Goal: Task Accomplishment & Management: Complete application form

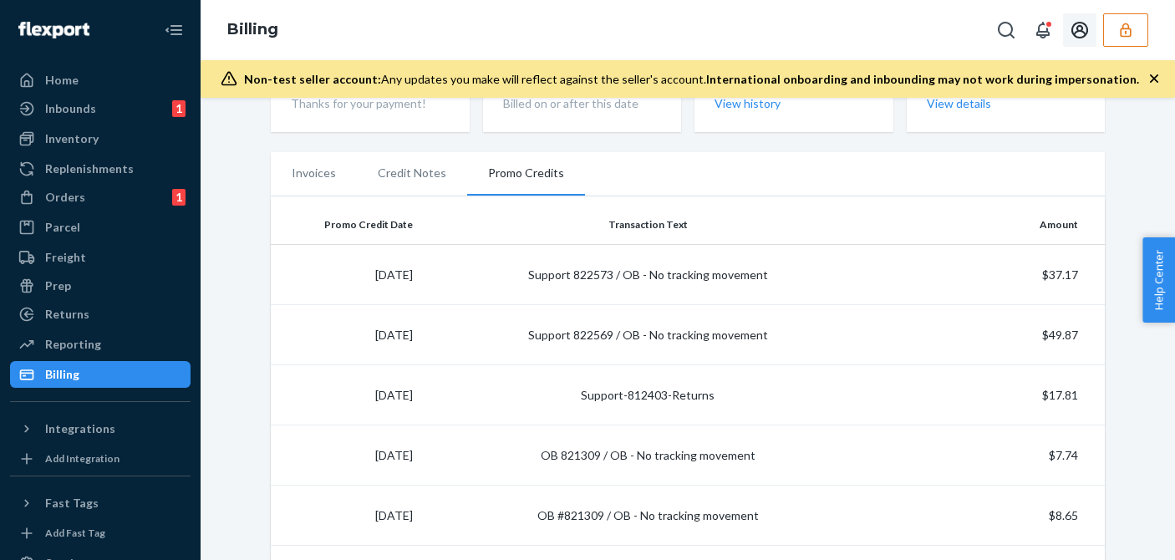
click at [1131, 23] on icon "button" at bounding box center [1126, 30] width 17 height 17
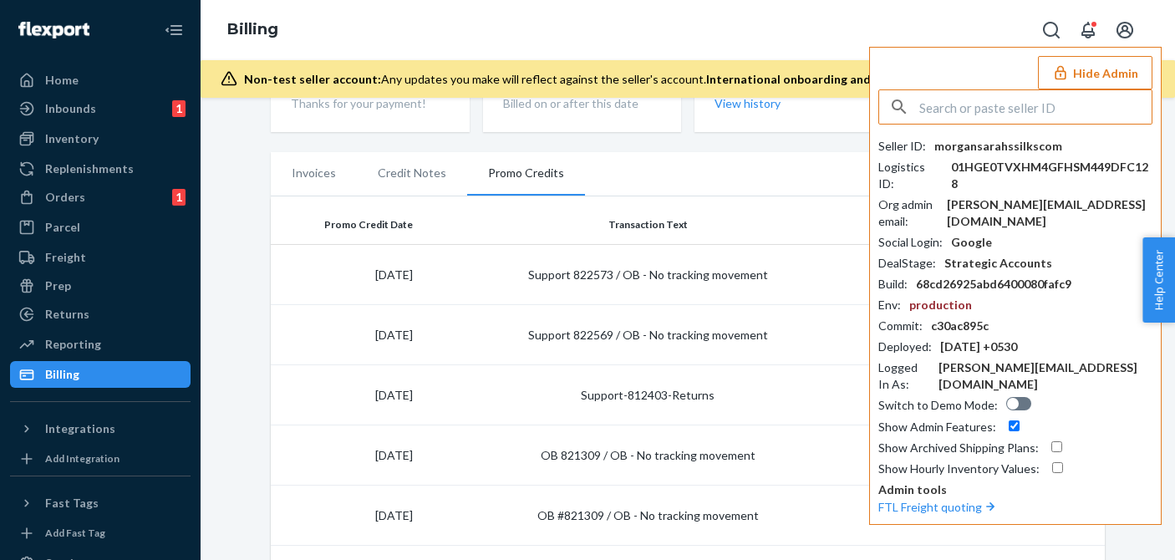
click at [995, 89] on div "Hide Admin Seller ID : morgansarahssilkscom Logistics ID : 01HGE0TVXHM4GFHSM449…" at bounding box center [1015, 286] width 293 height 478
click at [975, 109] on input "text" at bounding box center [1036, 106] width 232 height 33
paste input "logisticsskullshavercom"
click at [1009, 106] on input "logisticsskullshavercom" at bounding box center [1036, 106] width 232 height 33
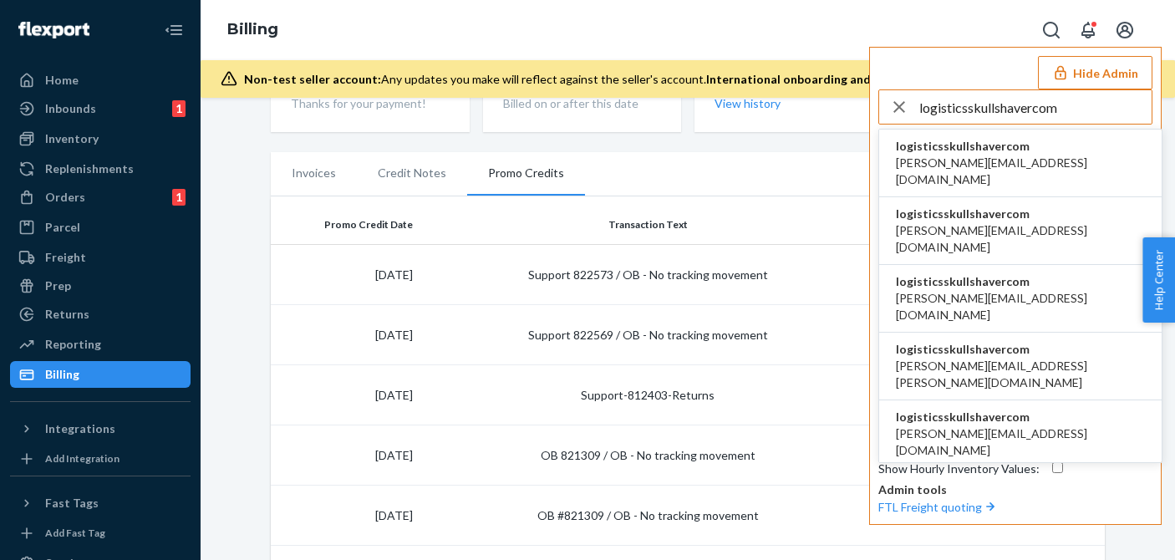
type input "logisticsskullshavercom"
click at [945, 161] on span "anahit@etrooperz.com" at bounding box center [1020, 171] width 249 height 33
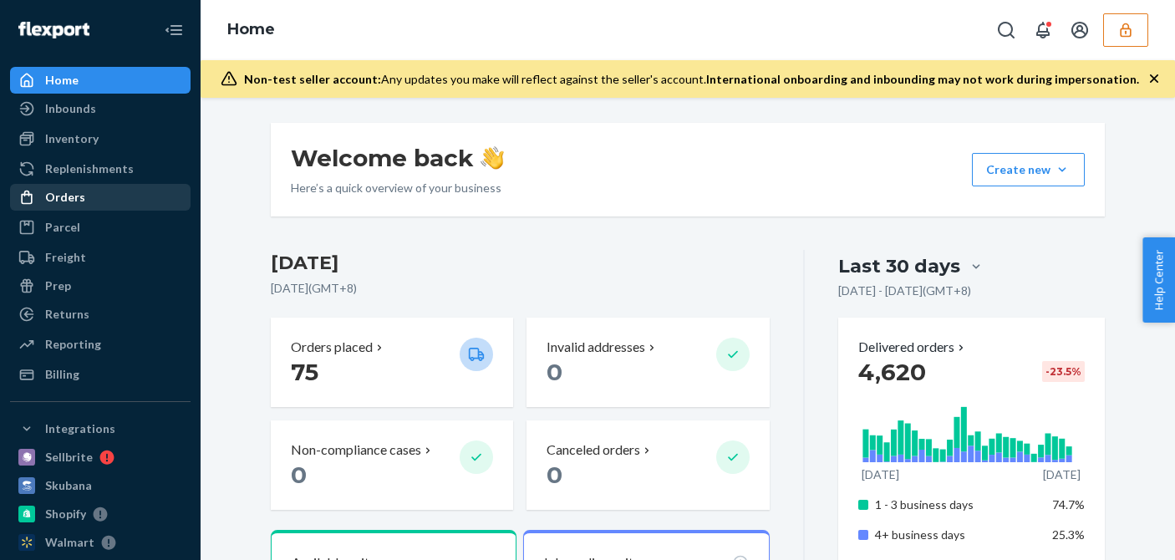
click at [39, 193] on div at bounding box center [31, 197] width 27 height 17
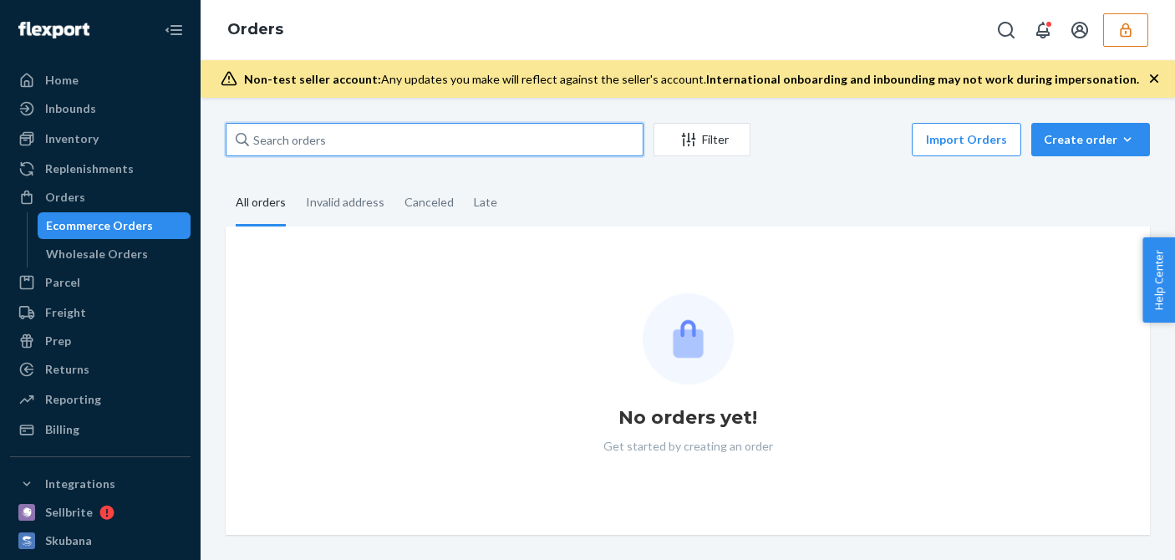
click at [285, 147] on input "text" at bounding box center [435, 139] width 418 height 33
paste input "US1239137"
type input "US1239137"
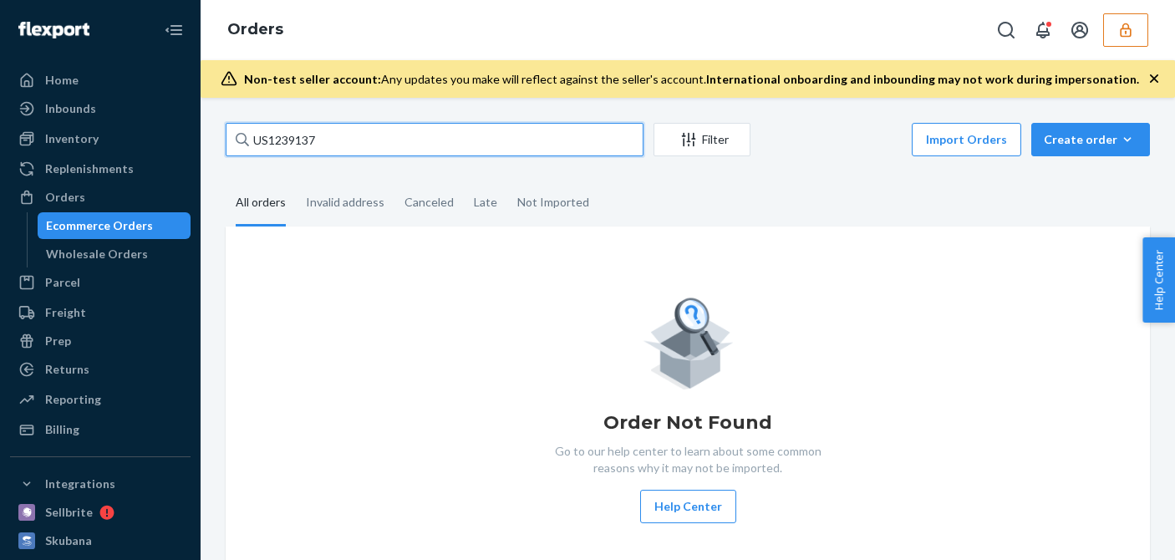
click at [359, 145] on input "US1239137" at bounding box center [435, 139] width 418 height 33
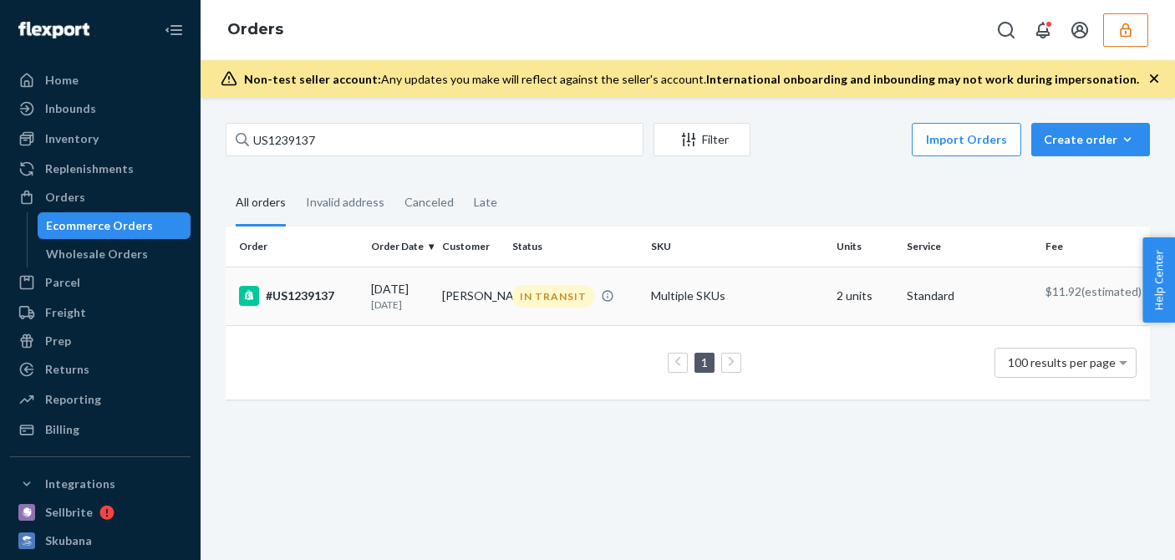
click at [333, 295] on div "#US1239137" at bounding box center [298, 296] width 119 height 20
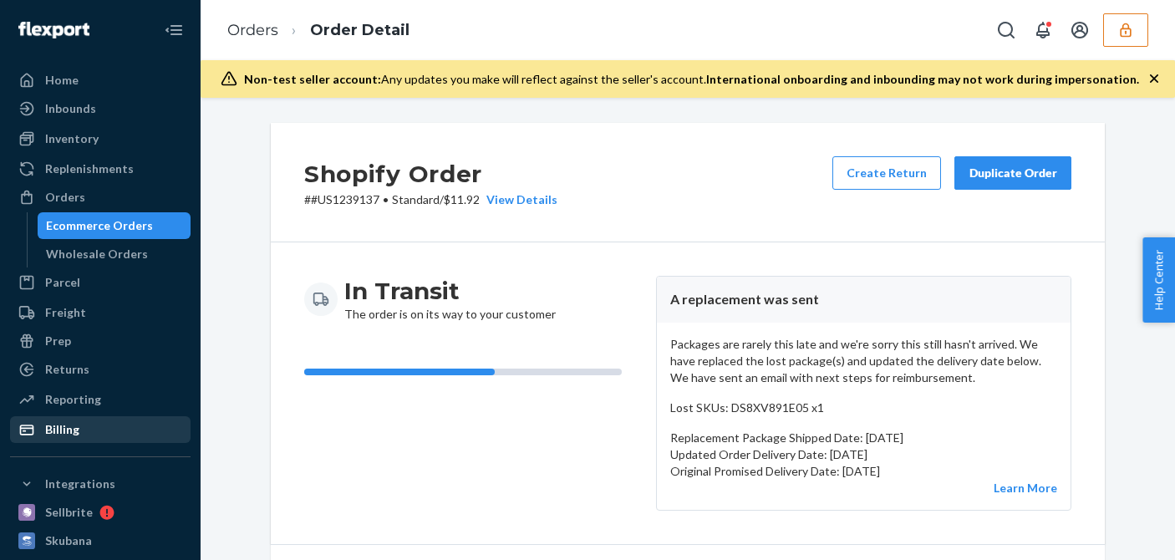
click at [102, 432] on div "Billing" at bounding box center [100, 429] width 177 height 23
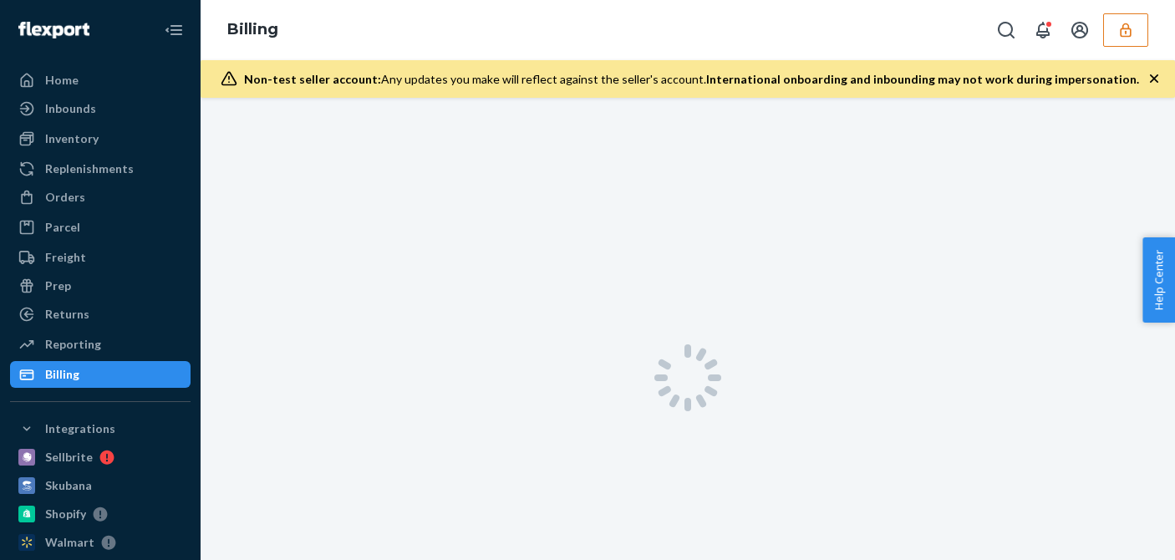
click at [1155, 78] on icon "button" at bounding box center [1154, 78] width 8 height 8
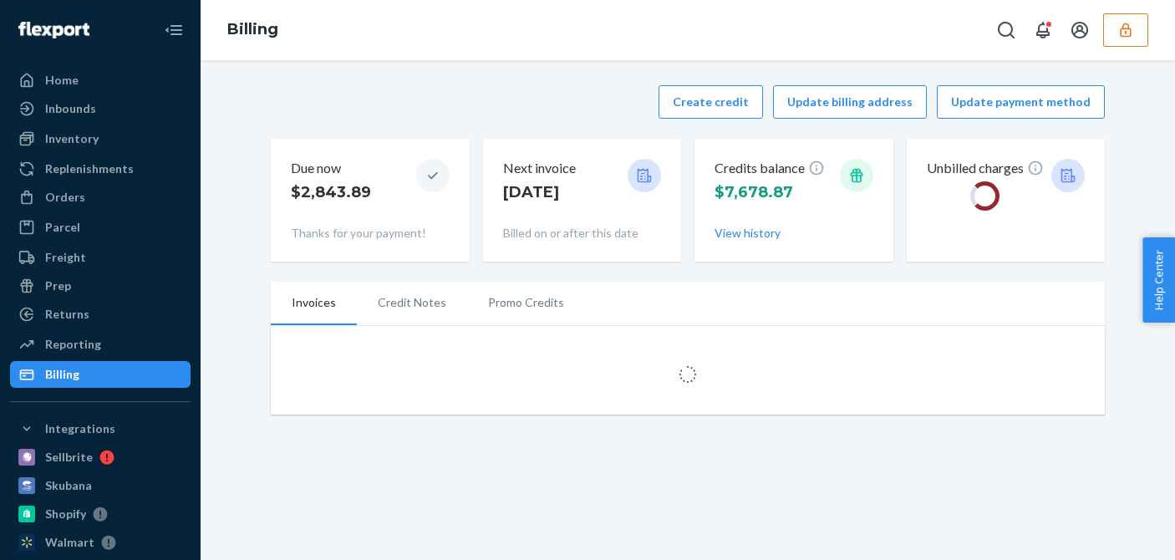
click at [489, 97] on div "Create credit Update billing address Update payment method" at bounding box center [688, 101] width 834 height 33
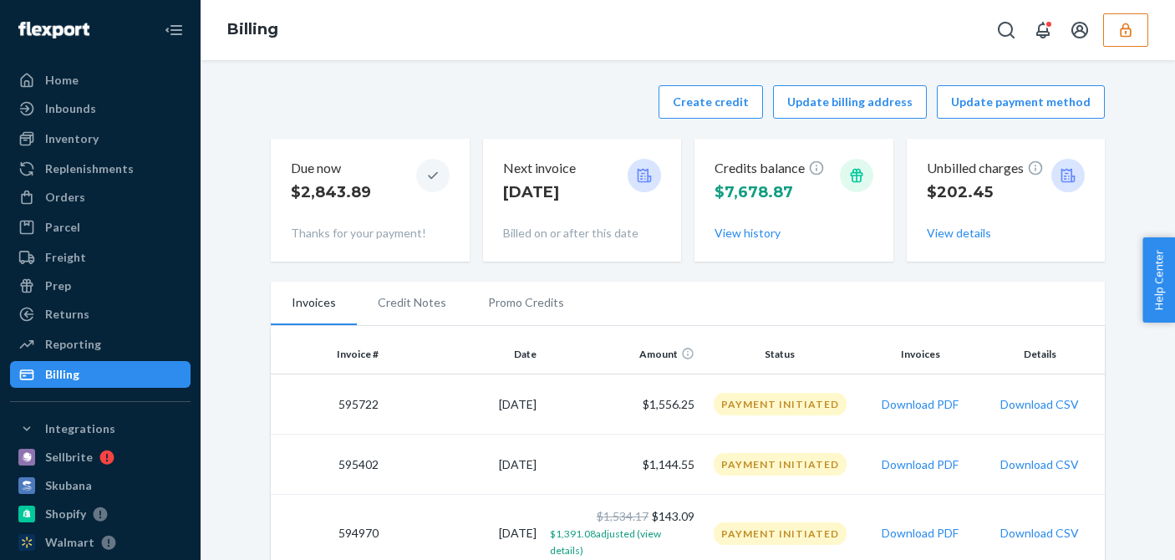
click at [481, 129] on div "Create credit Update billing address Update payment method Due now $2,843.89 Th…" at bounding box center [688, 173] width 834 height 196
click at [708, 101] on button "Create credit" at bounding box center [711, 101] width 105 height 33
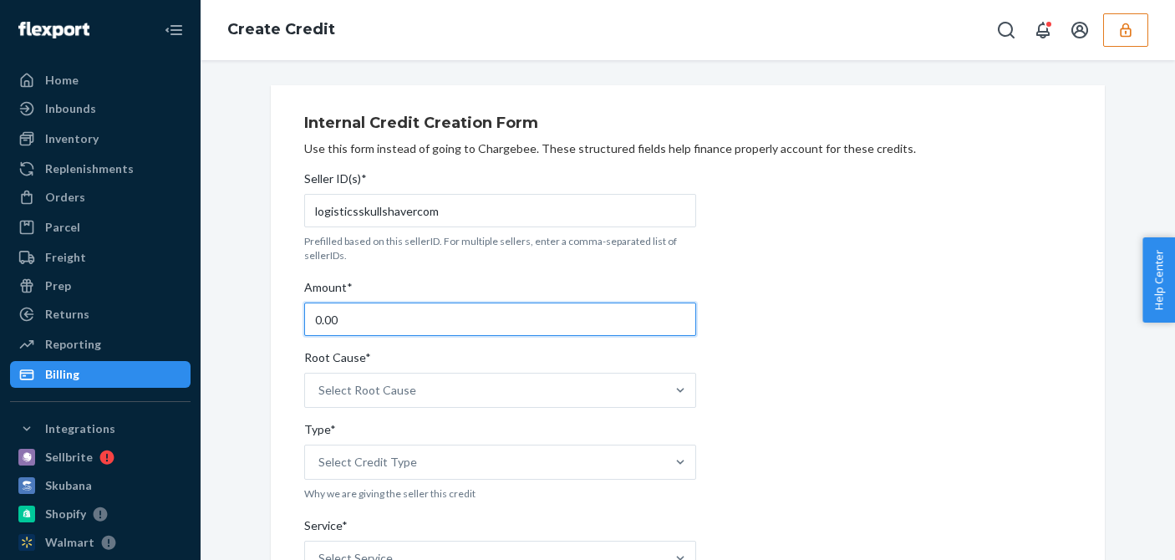
click at [365, 327] on input "0.00" at bounding box center [500, 319] width 392 height 33
type input "37.99"
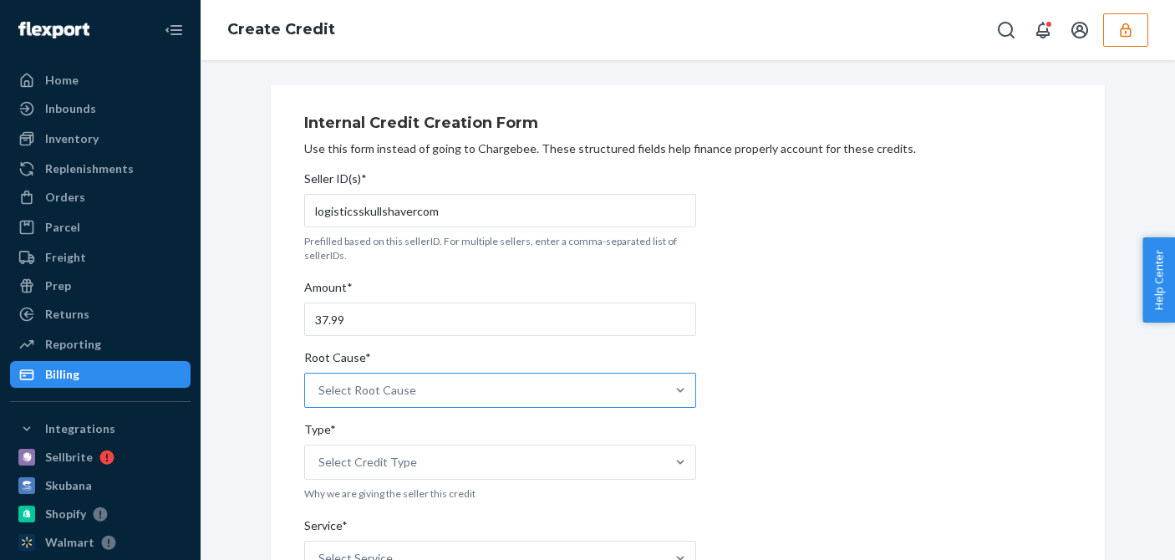
click at [443, 388] on div "Select Root Cause" at bounding box center [485, 390] width 360 height 33
click at [320, 388] on input "Root Cause* Select Root Cause" at bounding box center [320, 390] width 2 height 17
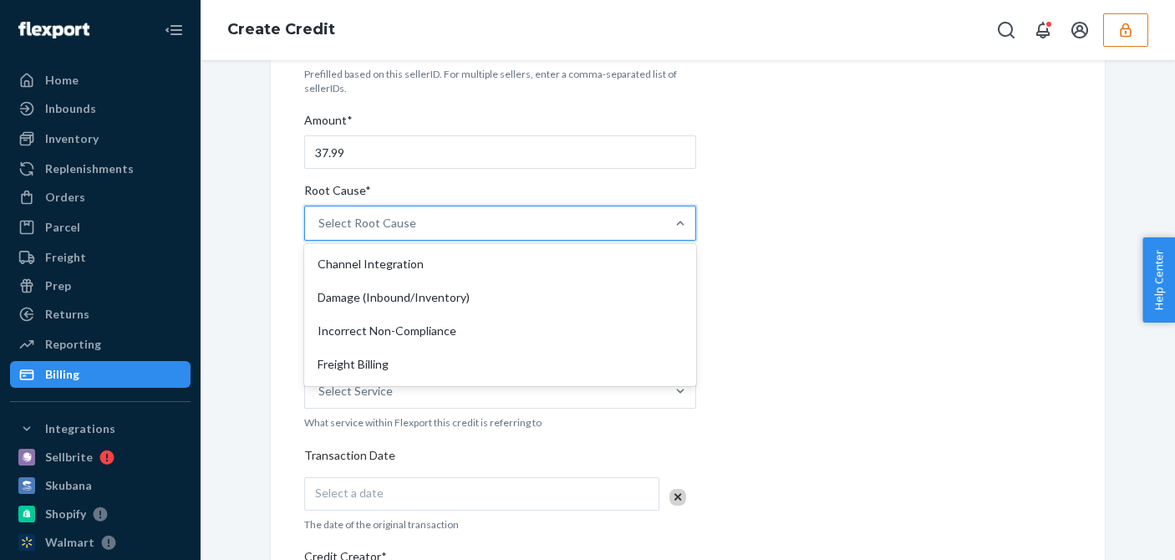
scroll to position [334, 0]
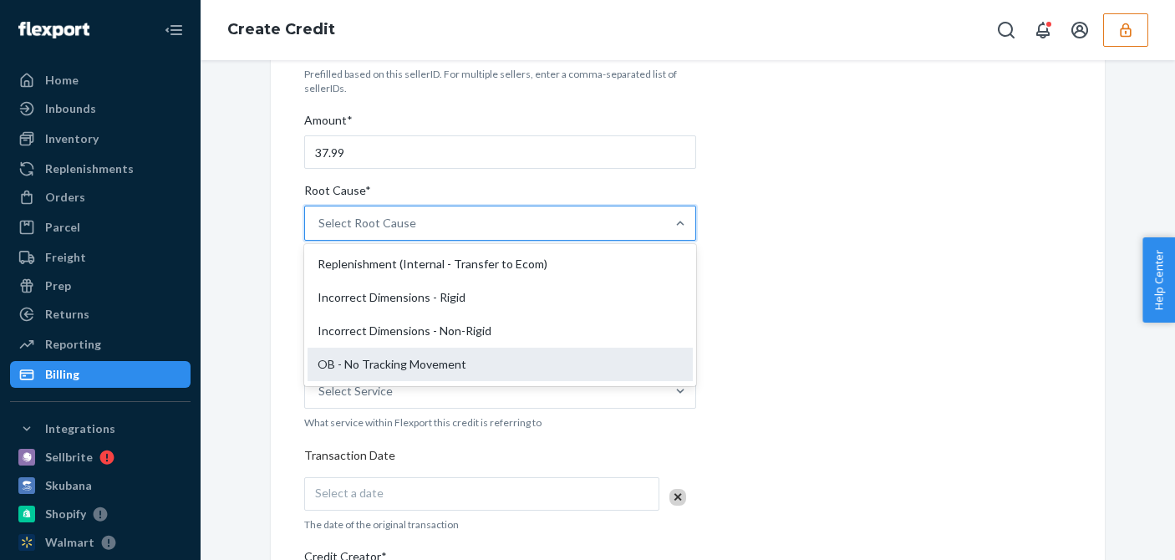
click at [374, 360] on div "OB - No Tracking Movement" at bounding box center [500, 364] width 385 height 33
click at [320, 232] on input "Root Cause* option OB - No Tracking Movement focused, 14 of 29. 29 results avai…" at bounding box center [320, 223] width 2 height 17
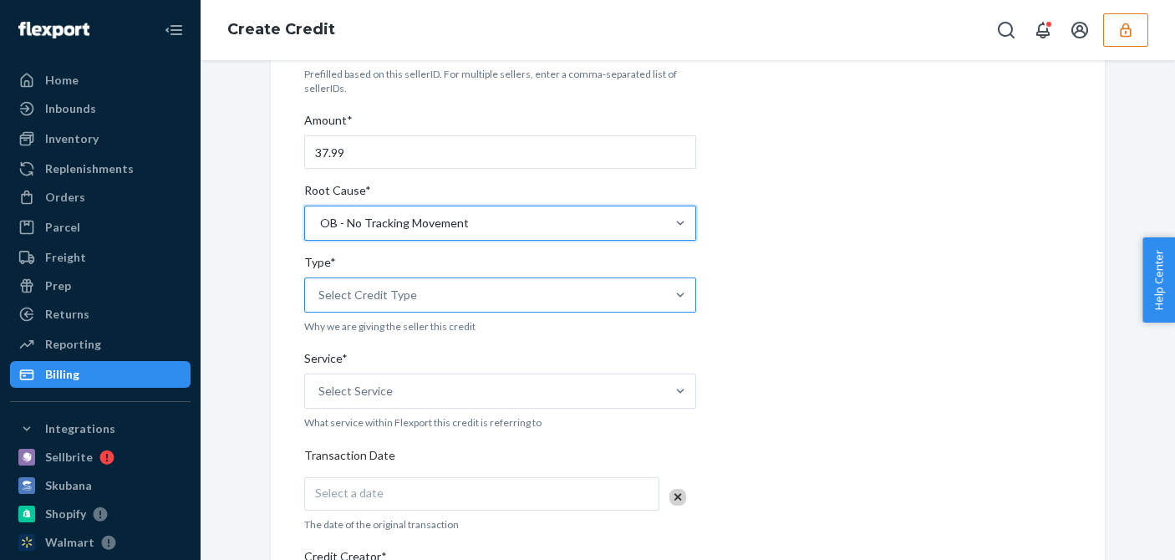
click at [349, 295] on div "Select Credit Type" at bounding box center [368, 295] width 99 height 17
click at [320, 295] on input "Type* Select Credit Type" at bounding box center [320, 295] width 2 height 17
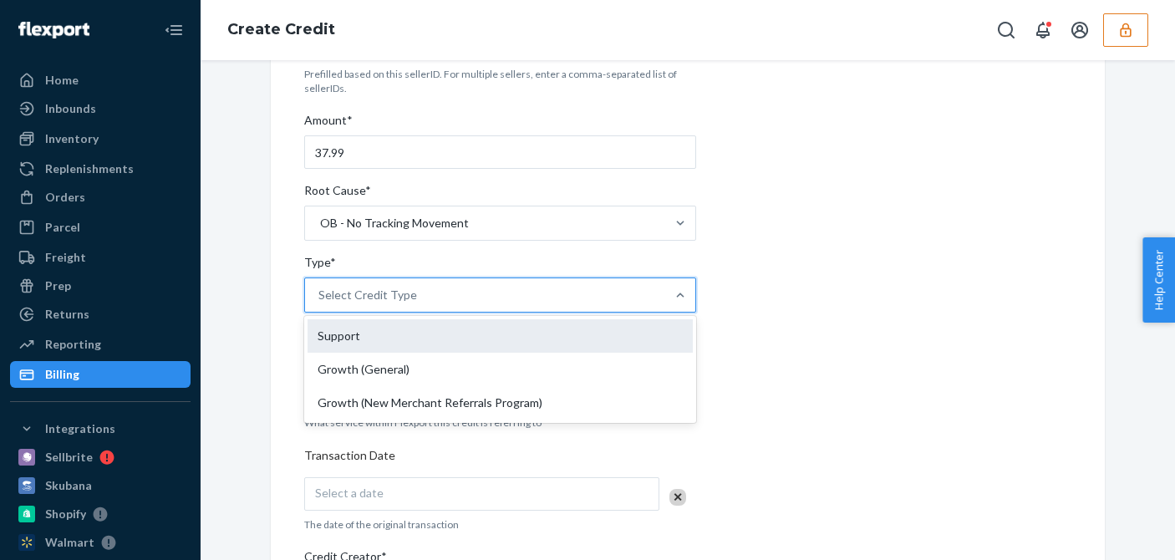
click at [308, 335] on div "Support" at bounding box center [500, 335] width 385 height 33
click at [319, 303] on input "Type* option Support focused, 1 of 3. 3 results available. Use Up and Down to c…" at bounding box center [320, 295] width 2 height 17
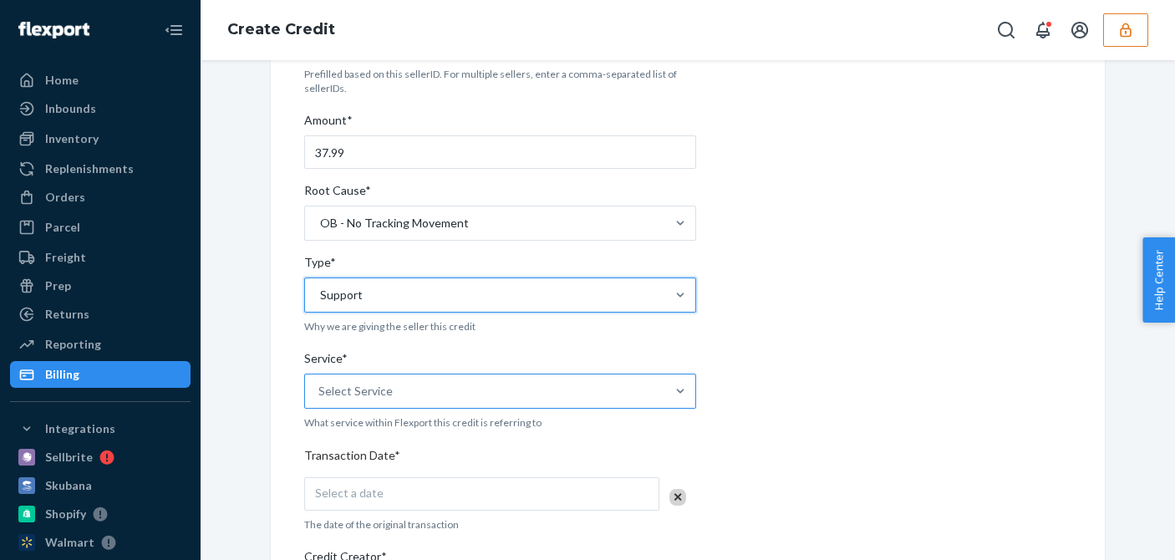
click at [365, 388] on div "Select Service" at bounding box center [356, 391] width 74 height 17
click at [320, 388] on input "Service* Select Service" at bounding box center [320, 391] width 2 height 17
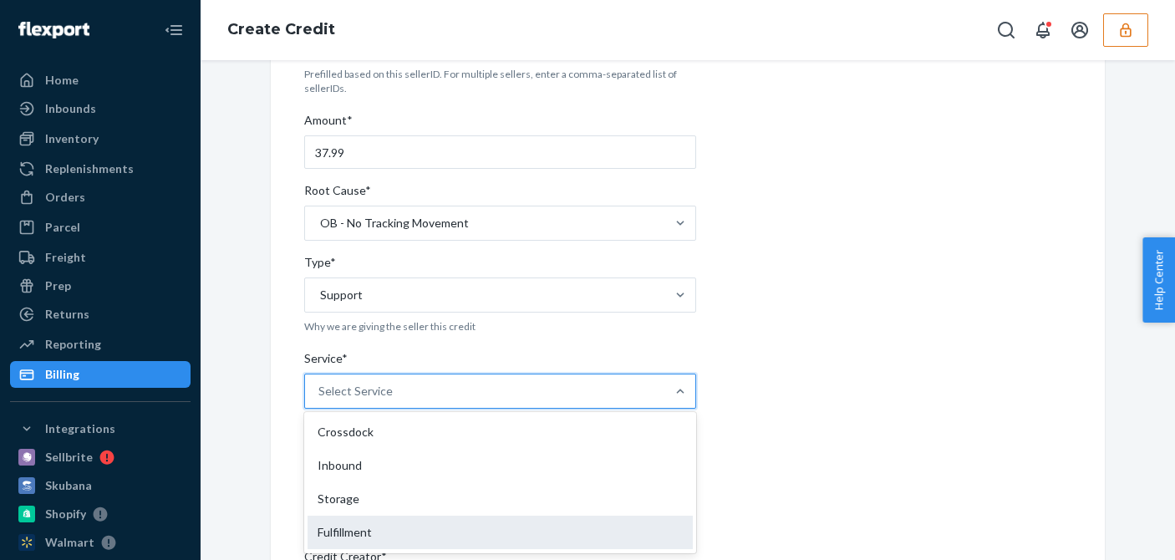
click at [336, 527] on div "Fulfillment" at bounding box center [500, 532] width 385 height 33
click at [320, 400] on input "Service* option Fulfillment focused, 4 of 10. 10 results available. Use Up and …" at bounding box center [320, 391] width 2 height 17
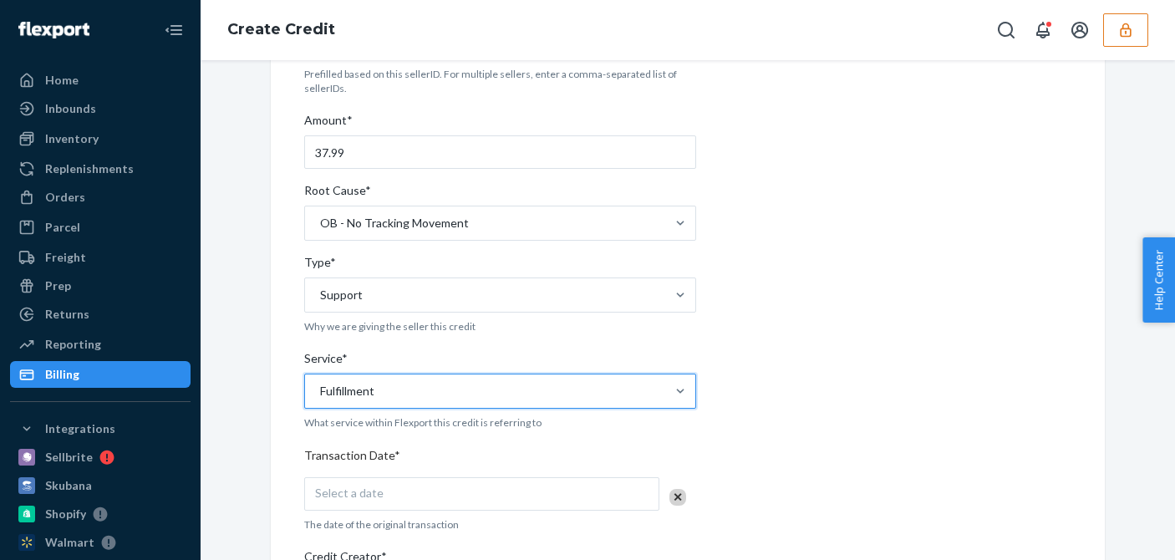
click at [273, 498] on div "Internal Credit Creation Form Use this form instead of going to Chargebee. Thes…" at bounding box center [688, 452] width 834 height 1068
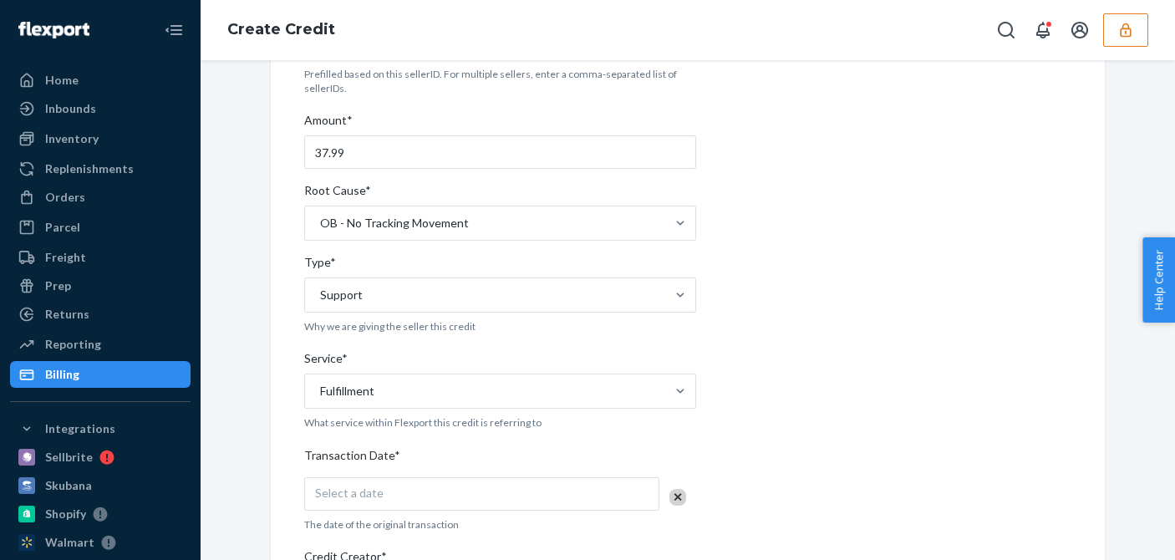
click at [350, 470] on div "Seller ID(s)* logisticsskullshavercom Prefilled based on this sellerID. For mul…" at bounding box center [500, 482] width 392 height 970
click at [349, 492] on span "Select a date" at bounding box center [349, 493] width 69 height 14
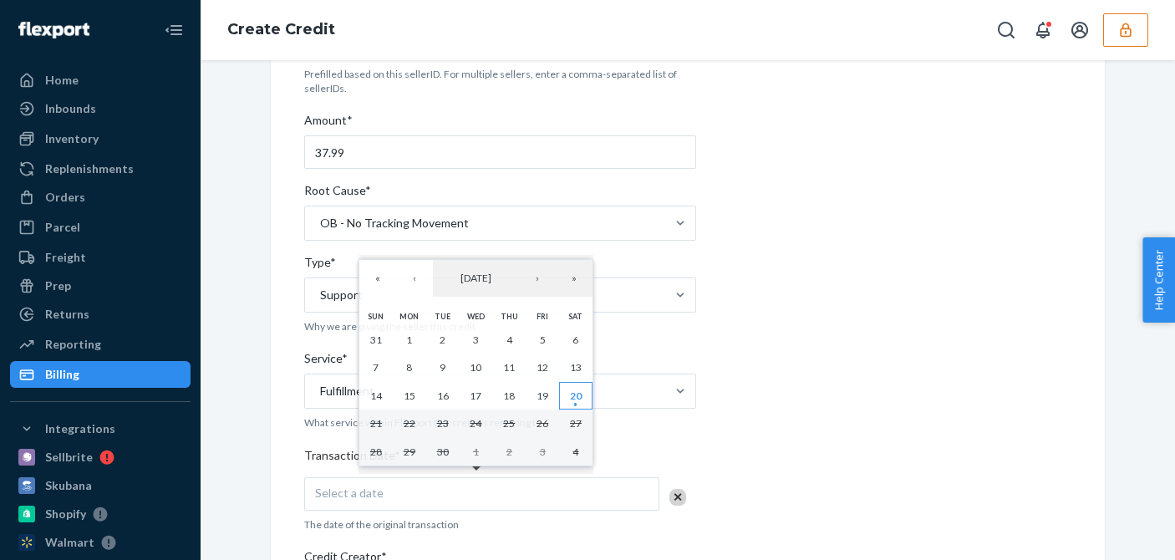
click at [592, 398] on button "20" at bounding box center [575, 396] width 33 height 28
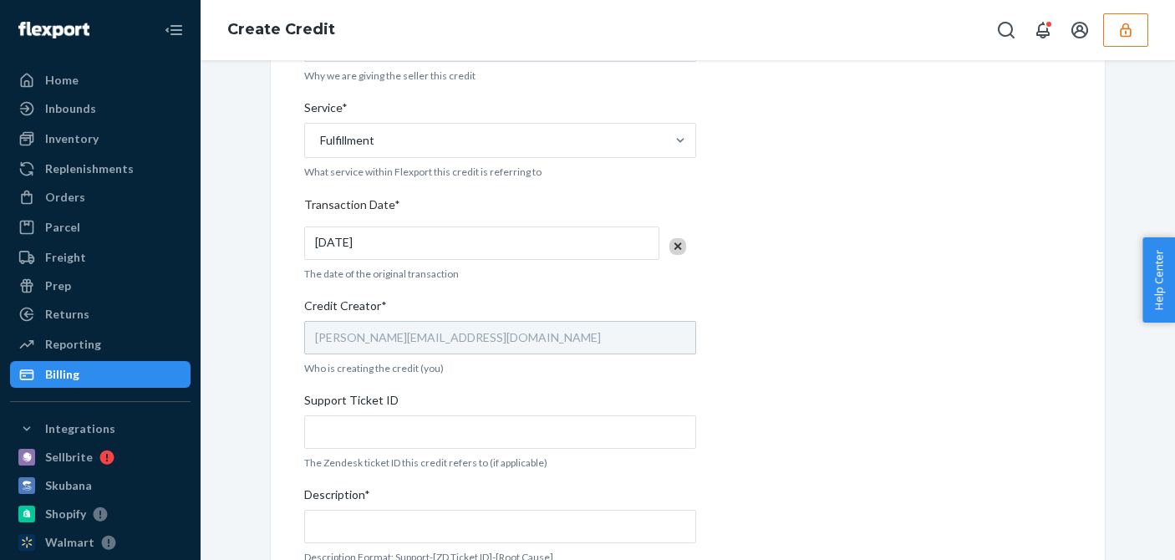
scroll to position [502, 0]
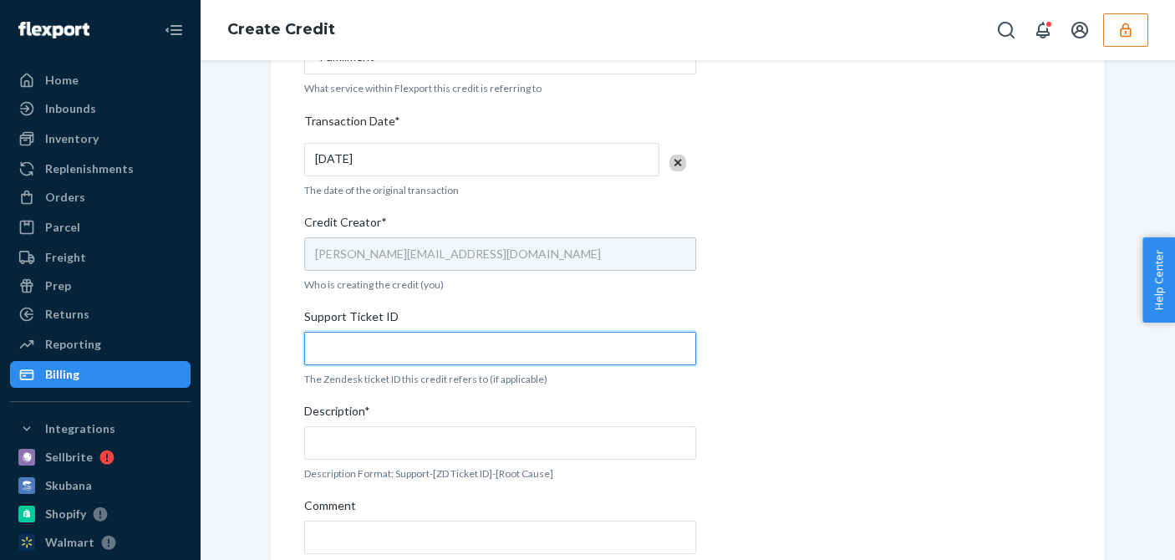
click at [328, 341] on input "Support Ticket ID" at bounding box center [500, 348] width 392 height 33
paste input "822522"
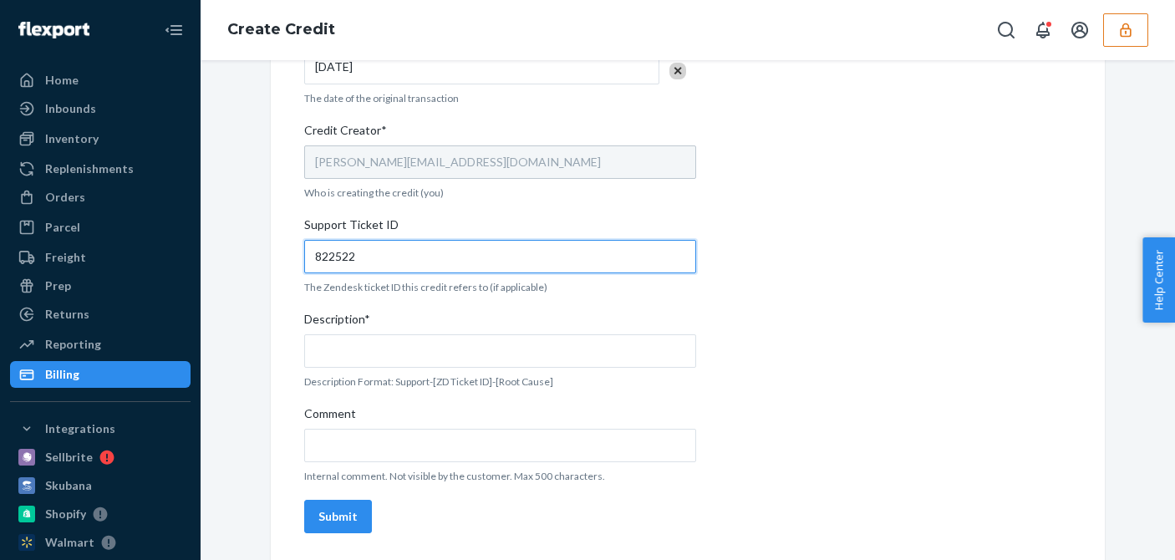
type input "822522"
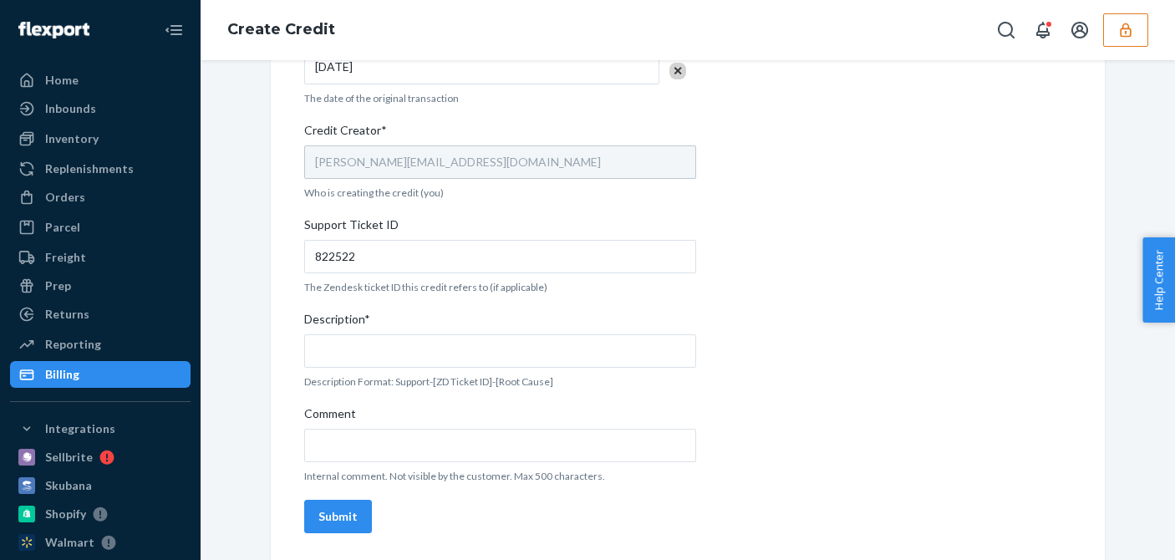
click at [392, 330] on div "Description*" at bounding box center [500, 322] width 392 height 23
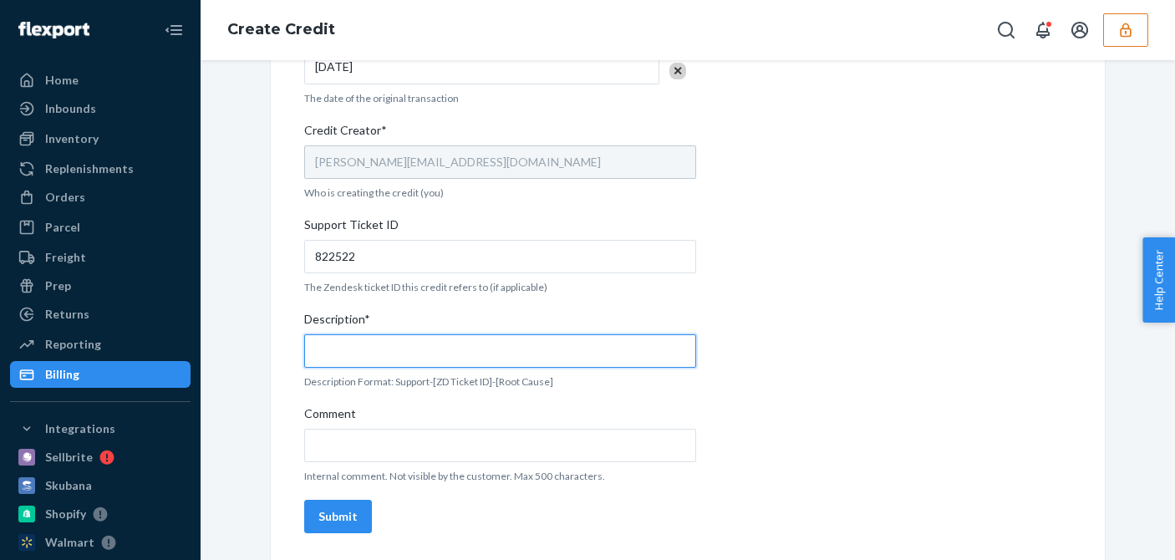
click at [392, 334] on input "Description*" at bounding box center [500, 350] width 392 height 33
click at [380, 355] on input "Description*" at bounding box center [500, 350] width 392 height 33
paste input "822522"
type input "Support 822522 / OB - No tracking movement"
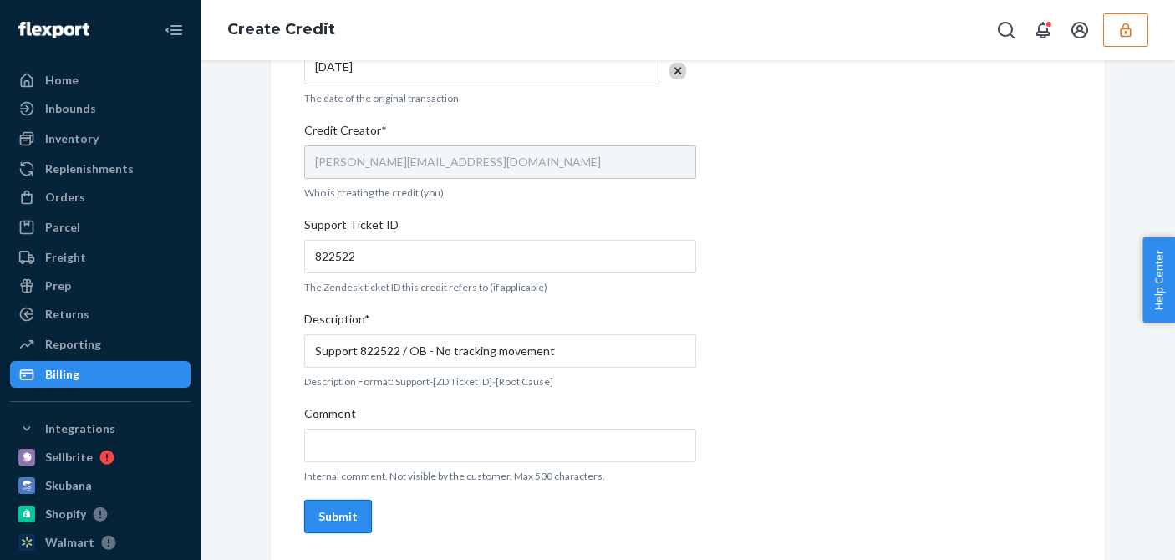
click at [319, 514] on div "Submit" at bounding box center [338, 516] width 39 height 17
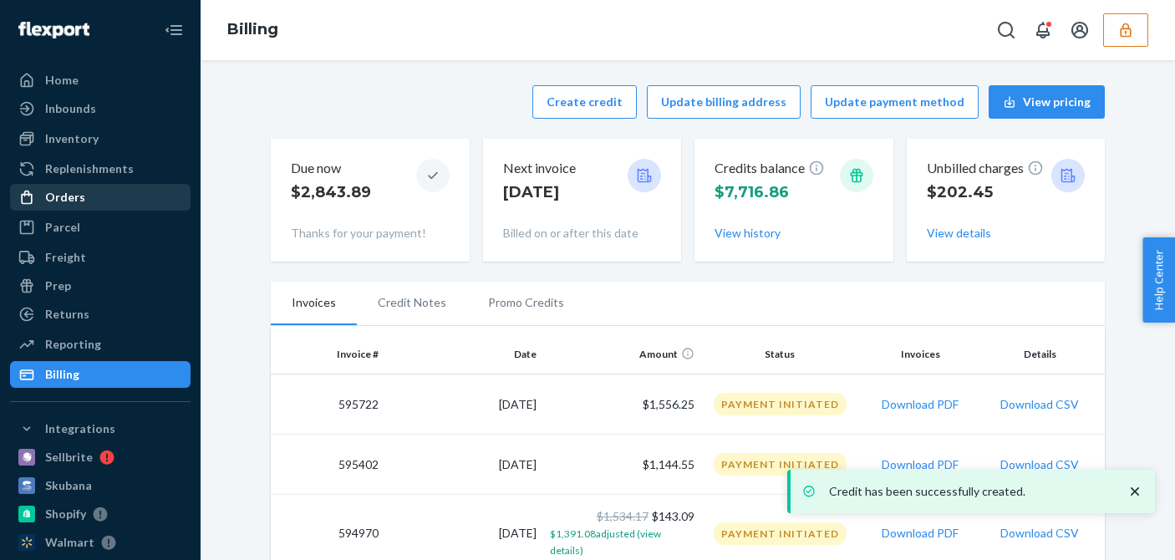
click at [93, 200] on div "Orders" at bounding box center [100, 197] width 177 height 23
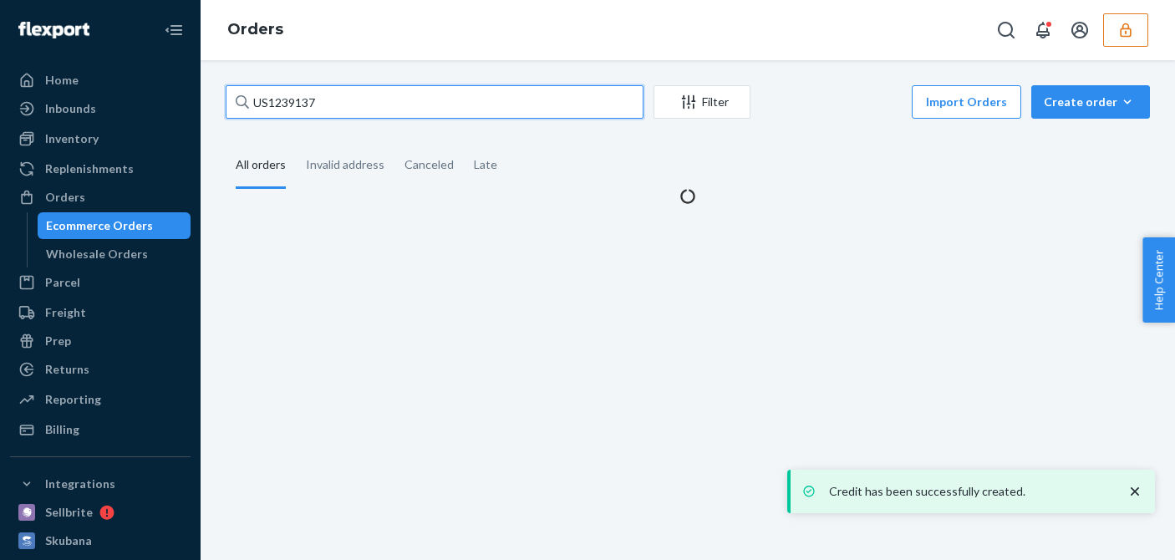
click at [284, 104] on input "US1239137" at bounding box center [435, 101] width 418 height 33
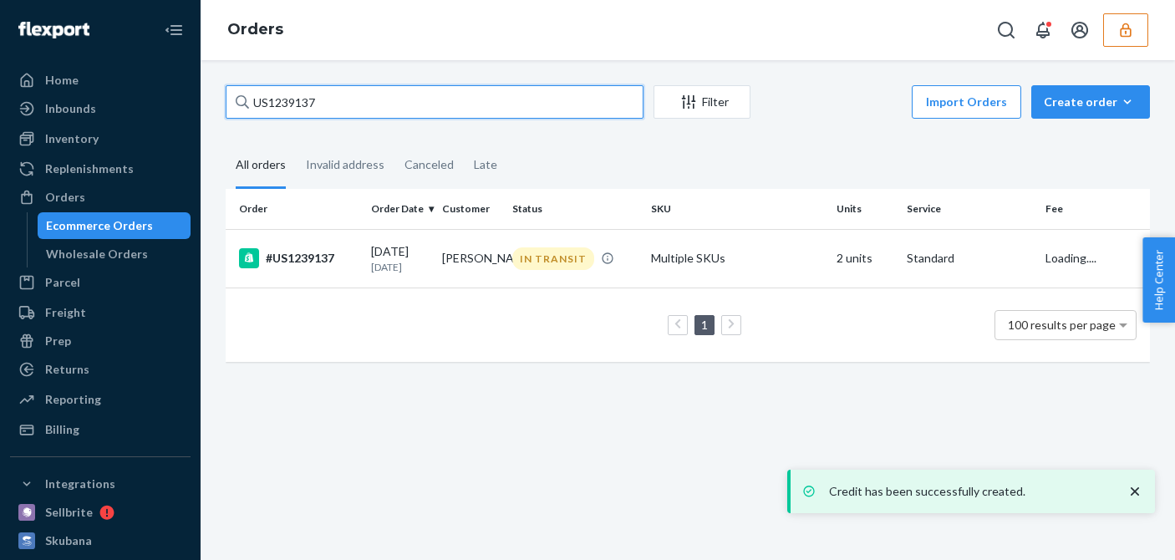
click at [284, 104] on input "US1239137" at bounding box center [435, 101] width 418 height 33
paste input "095"
type input "US1239095"
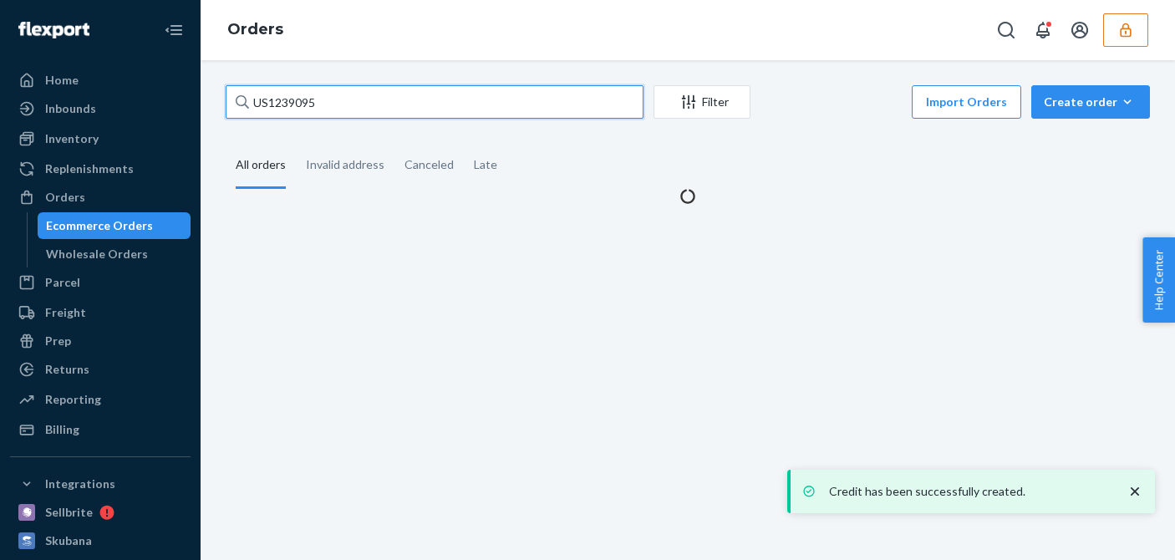
click at [321, 103] on input "US1239095" at bounding box center [435, 101] width 418 height 33
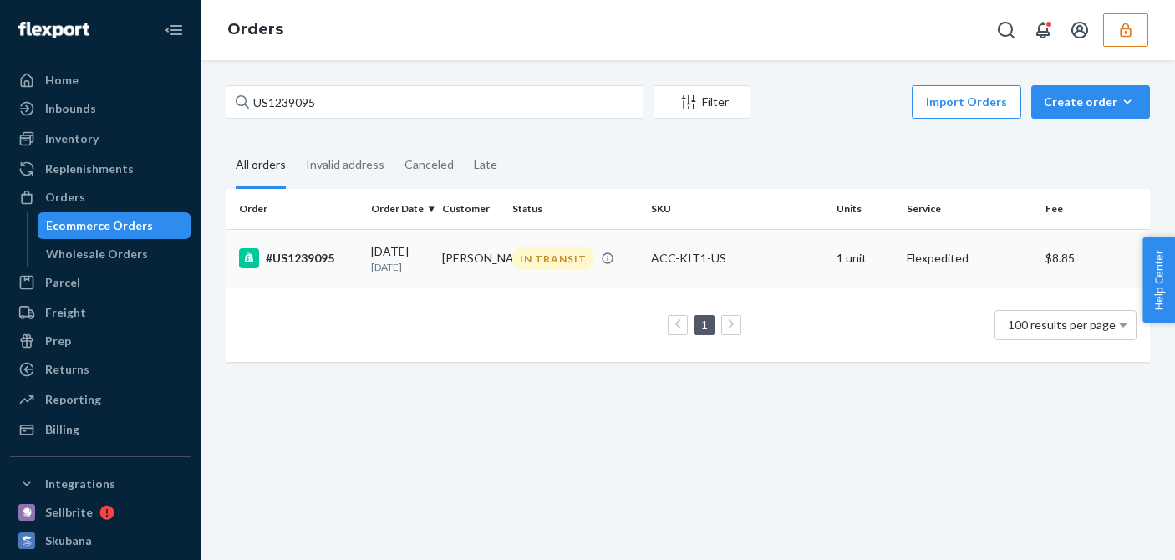
click at [352, 265] on div "#US1239095" at bounding box center [298, 258] width 119 height 20
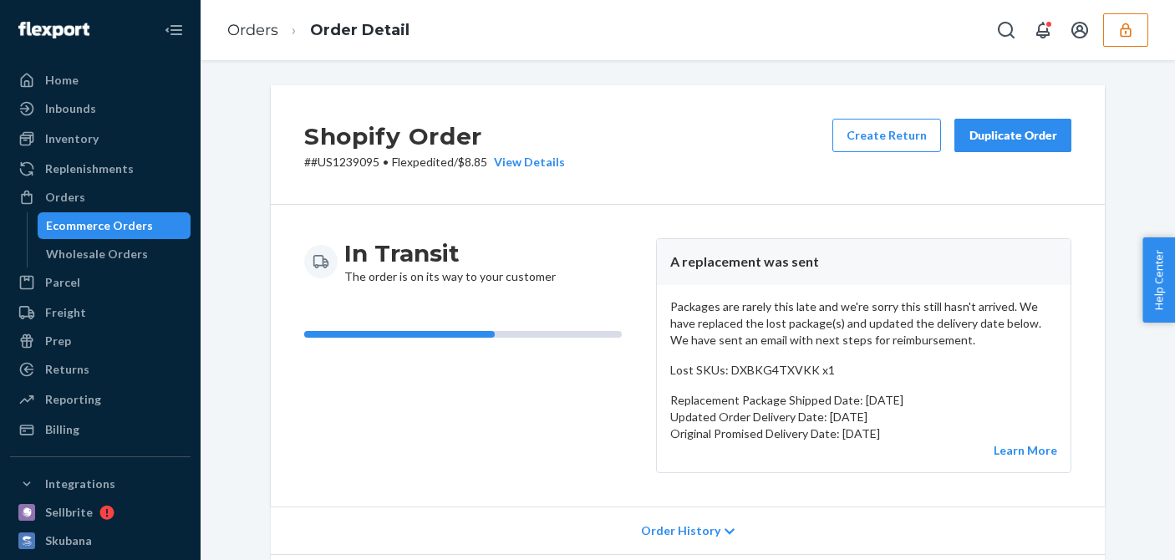
click at [704, 145] on div "Shopify Order # #US1239095 • Flexpedited / $8.85 View Details Create Return Dup…" at bounding box center [688, 145] width 834 height 120
click at [62, 435] on div "Billing" at bounding box center [62, 429] width 34 height 17
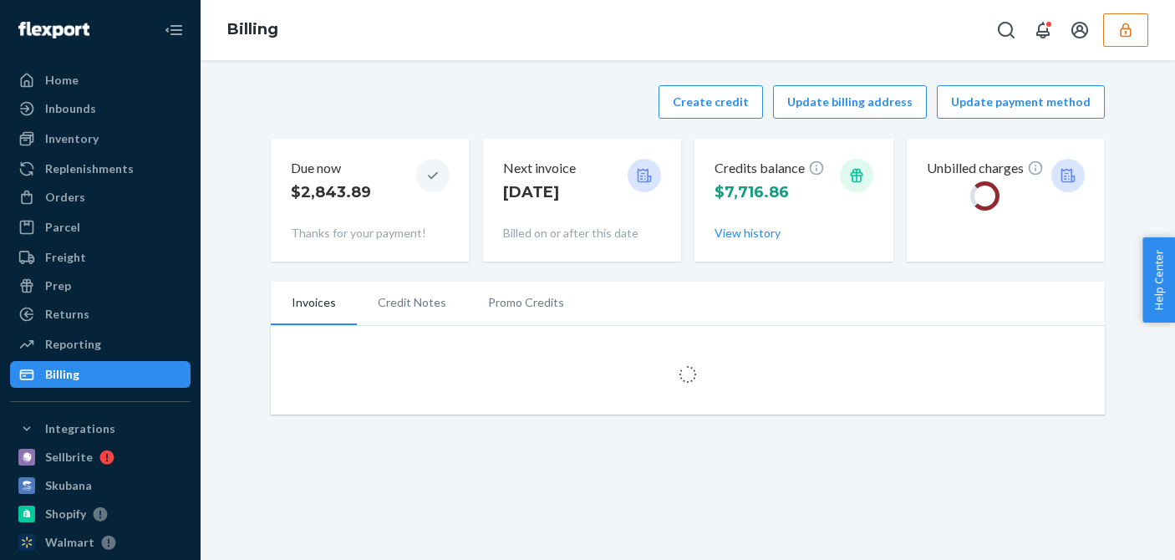
click at [477, 133] on div "Create credit Update billing address Update payment method Due now $2,843.89 Th…" at bounding box center [688, 173] width 834 height 196
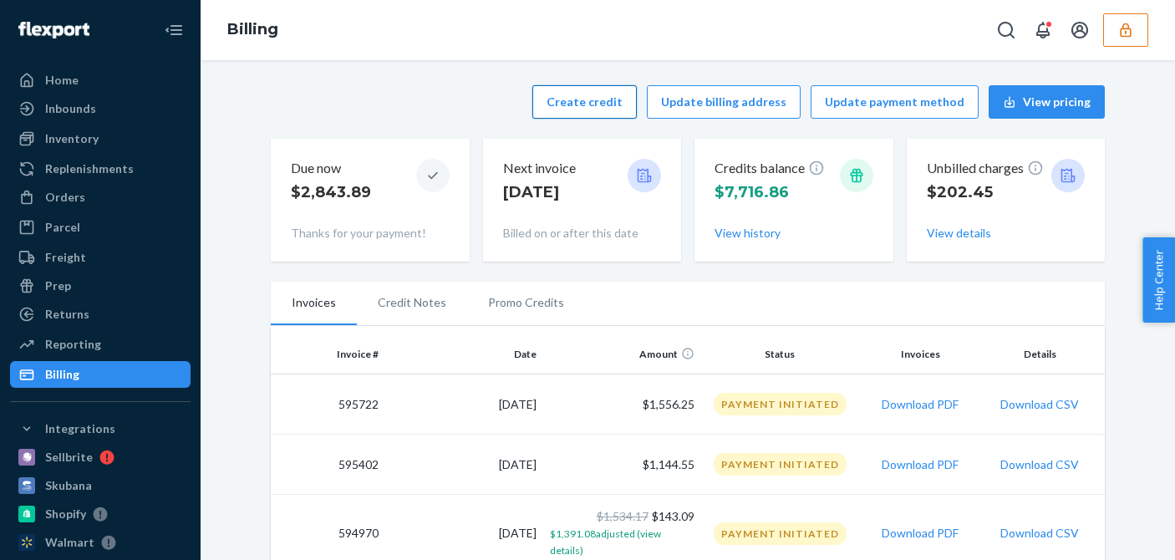
click at [589, 105] on button "Create credit" at bounding box center [585, 101] width 105 height 33
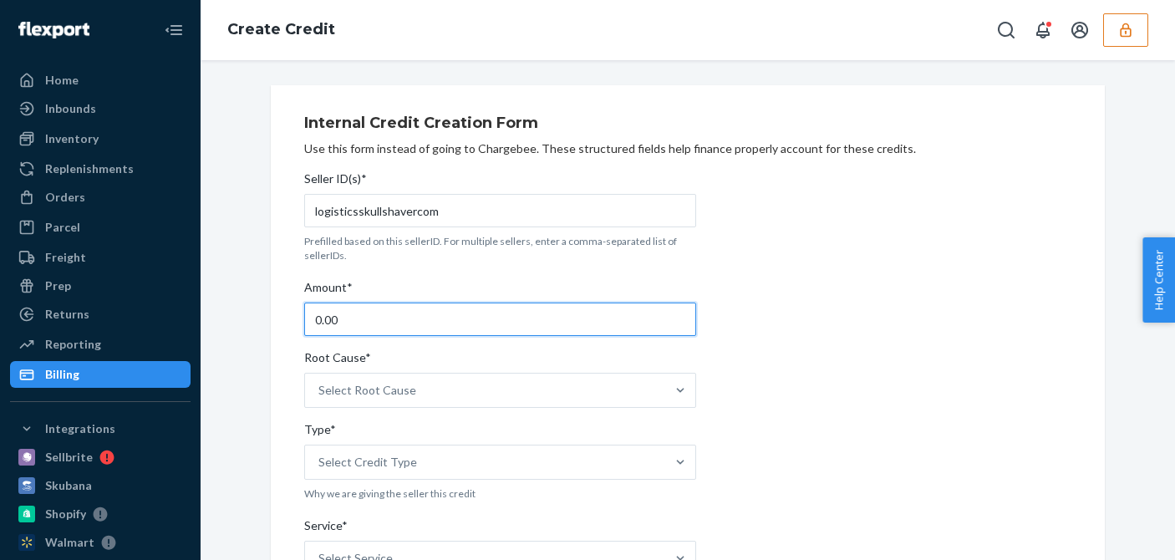
click at [364, 324] on input "0.00" at bounding box center [500, 319] width 392 height 33
click at [366, 324] on input "0.00" at bounding box center [500, 319] width 392 height 33
type input "4.00"
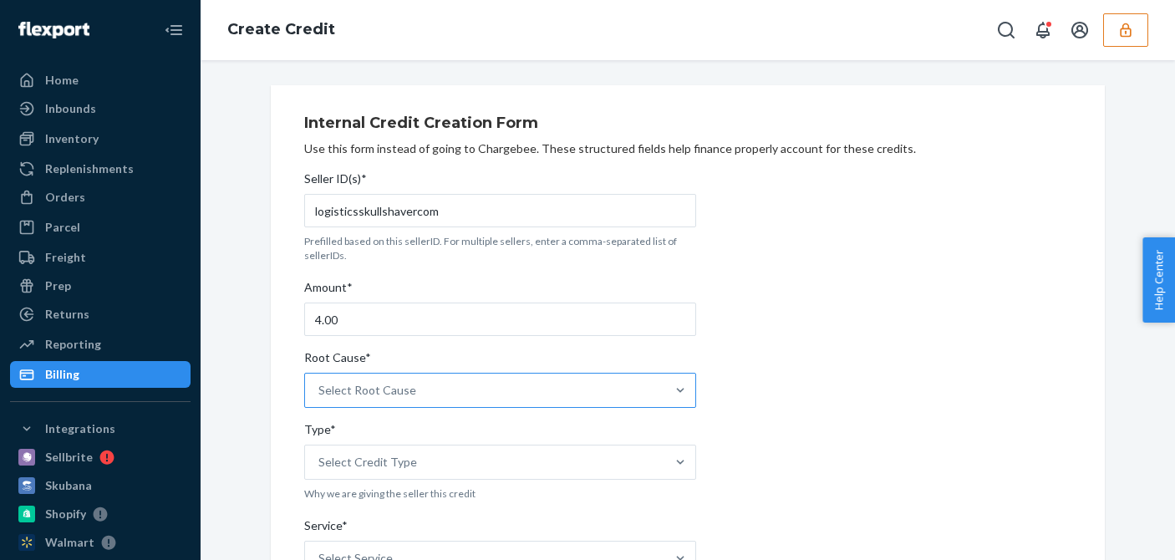
click at [372, 389] on div "Select Root Cause" at bounding box center [368, 390] width 98 height 17
click at [320, 389] on input "Root Cause* Select Root Cause" at bounding box center [320, 390] width 2 height 17
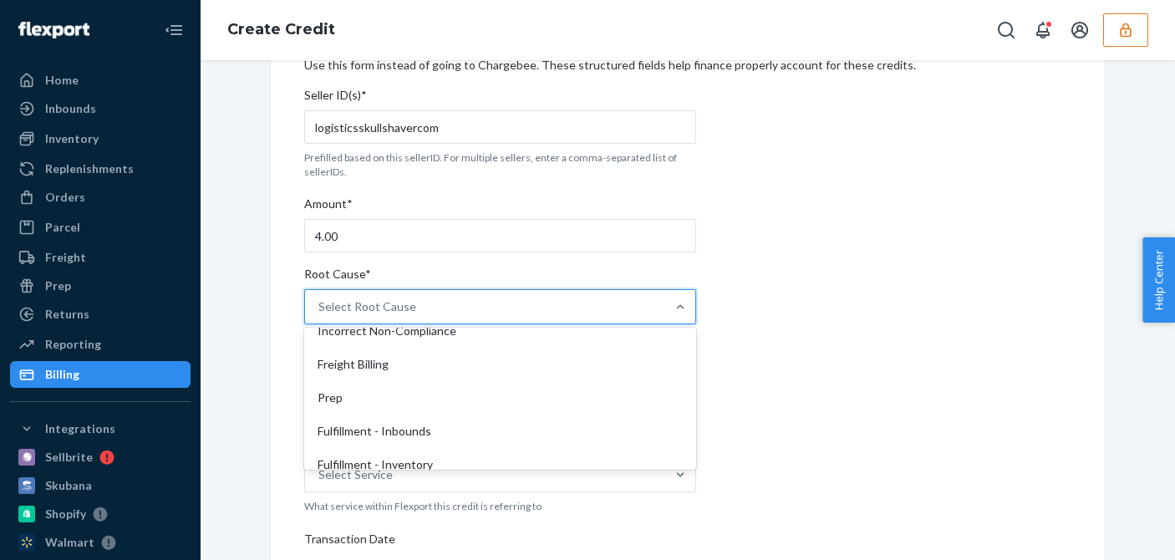
scroll to position [334, 0]
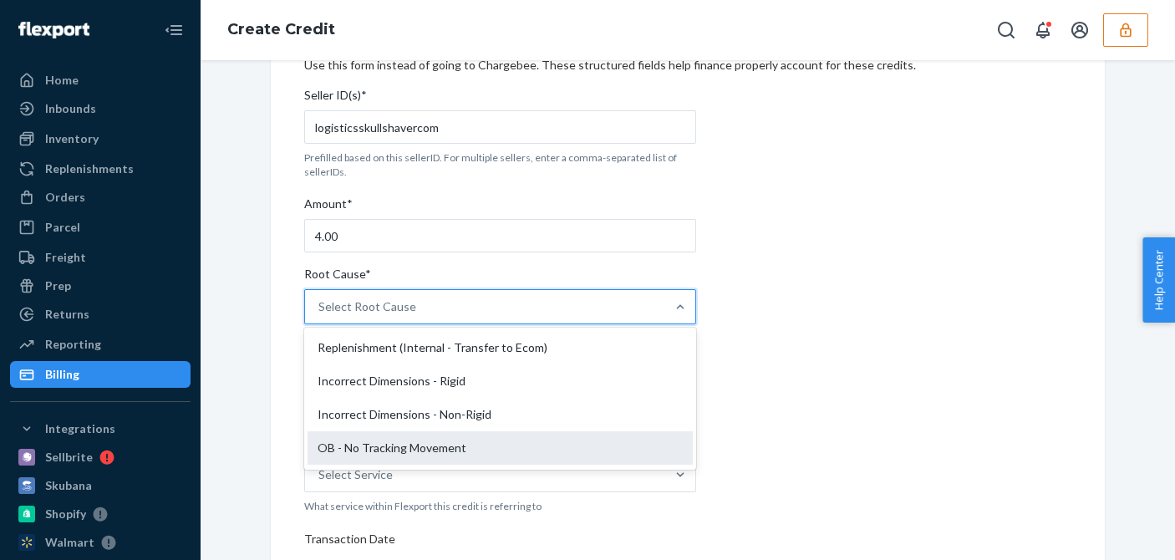
click at [364, 450] on div "OB - No Tracking Movement" at bounding box center [500, 447] width 385 height 33
click at [320, 315] on input "Root Cause* option OB - No Tracking Movement focused, 14 of 29. 29 results avai…" at bounding box center [320, 306] width 2 height 17
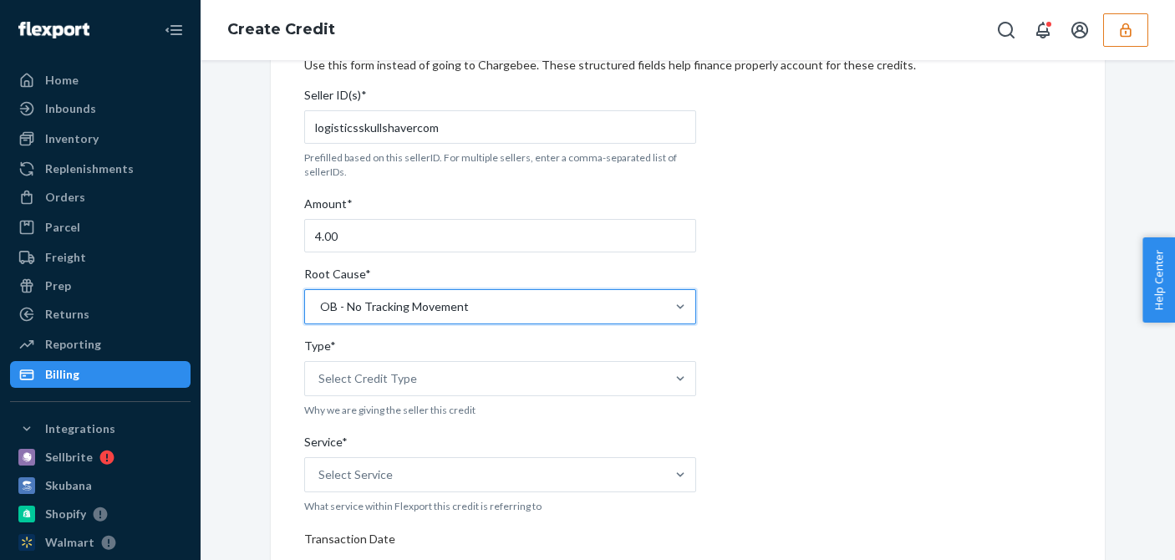
click at [274, 441] on div "Internal Credit Creation Form Use this form instead of going to Chargebee. Thes…" at bounding box center [688, 536] width 834 height 1068
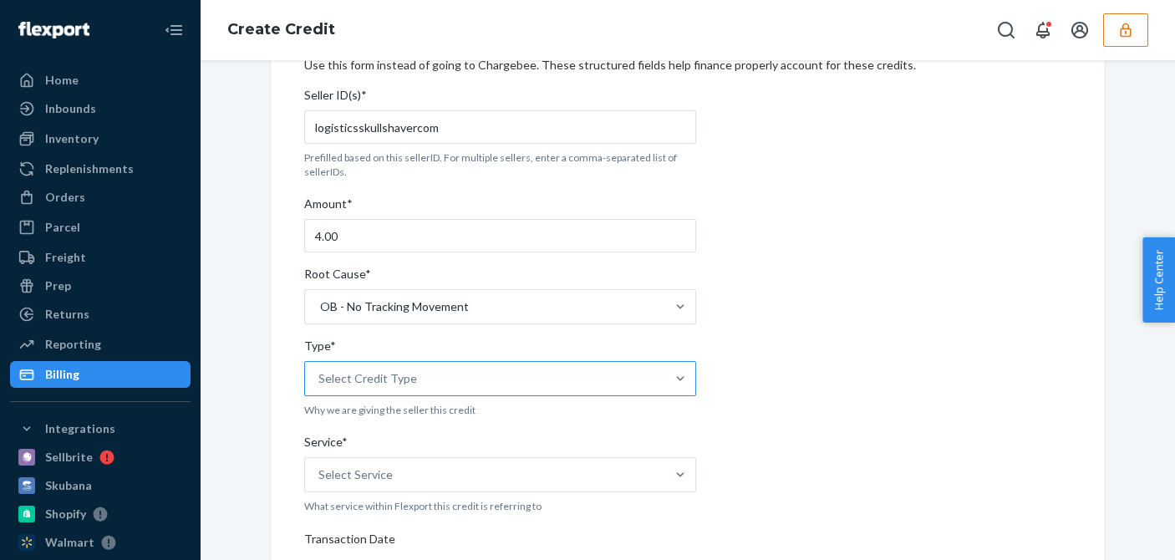
click at [441, 365] on div "Select Credit Type" at bounding box center [485, 378] width 360 height 33
click at [320, 370] on input "Type* Select Credit Type" at bounding box center [320, 378] width 2 height 17
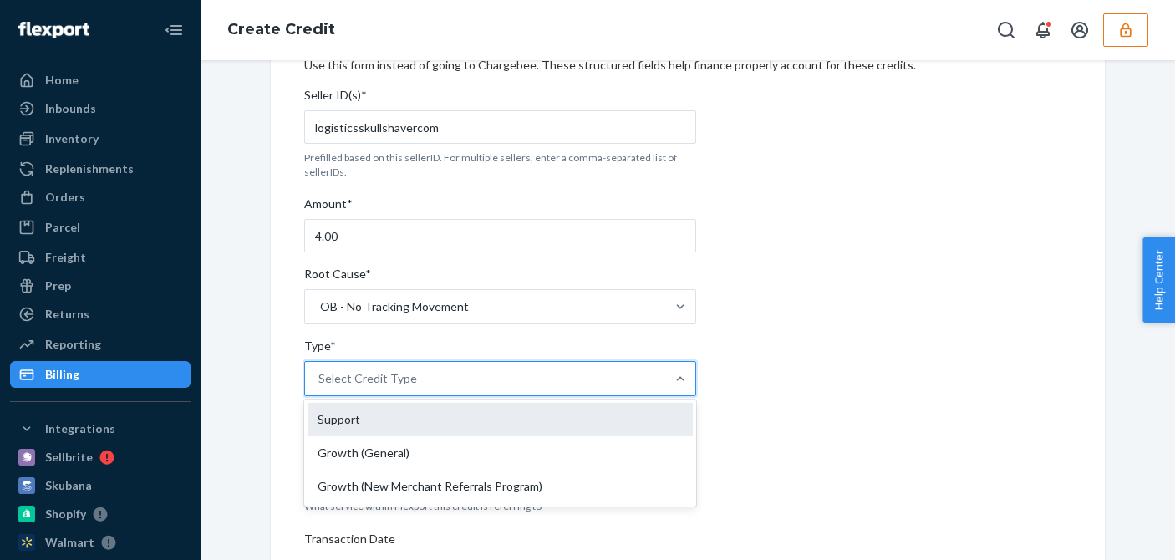
click at [338, 421] on div "Support" at bounding box center [500, 419] width 385 height 33
click at [320, 387] on input "Type* option Support focused, 1 of 3. 3 results available. Use Up and Down to c…" at bounding box center [320, 378] width 2 height 17
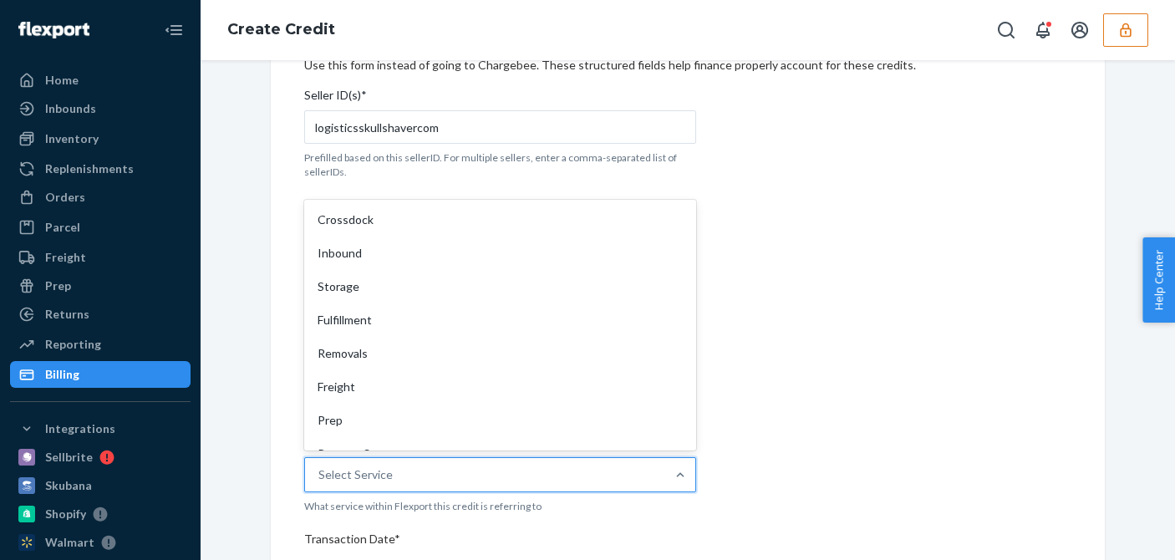
click at [356, 473] on div "Select Service" at bounding box center [356, 475] width 74 height 17
click at [320, 473] on input "Service* option Crossdock focused, 1 of 10. 10 results available. Use Up and Do…" at bounding box center [320, 475] width 2 height 17
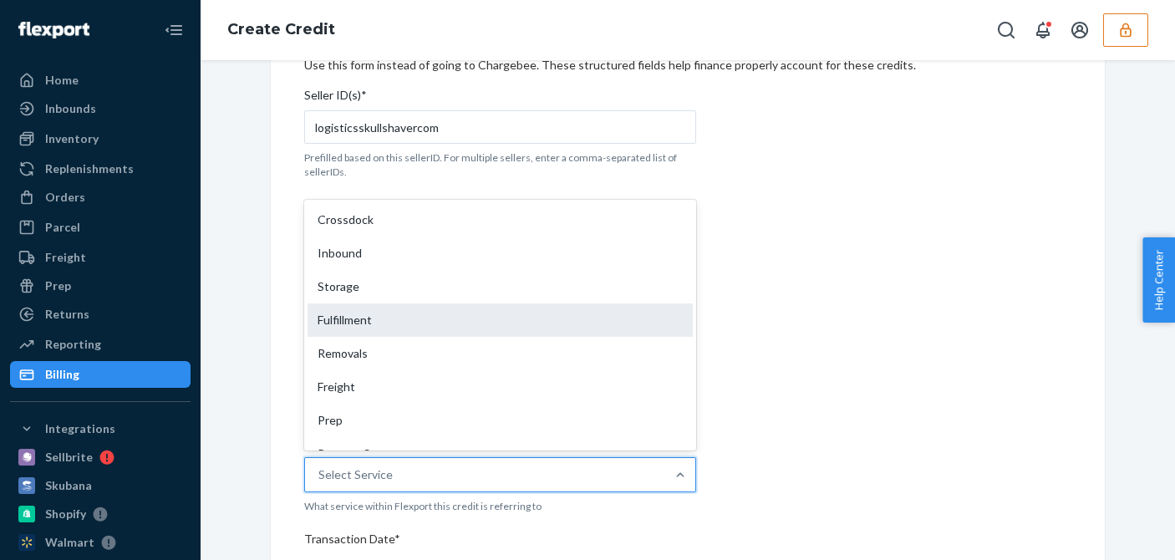
click at [402, 322] on div "Fulfillment" at bounding box center [500, 319] width 385 height 33
click at [320, 467] on input "Service* option Fulfillment focused, 4 of 10. 10 results available. Use Up and …" at bounding box center [320, 475] width 2 height 17
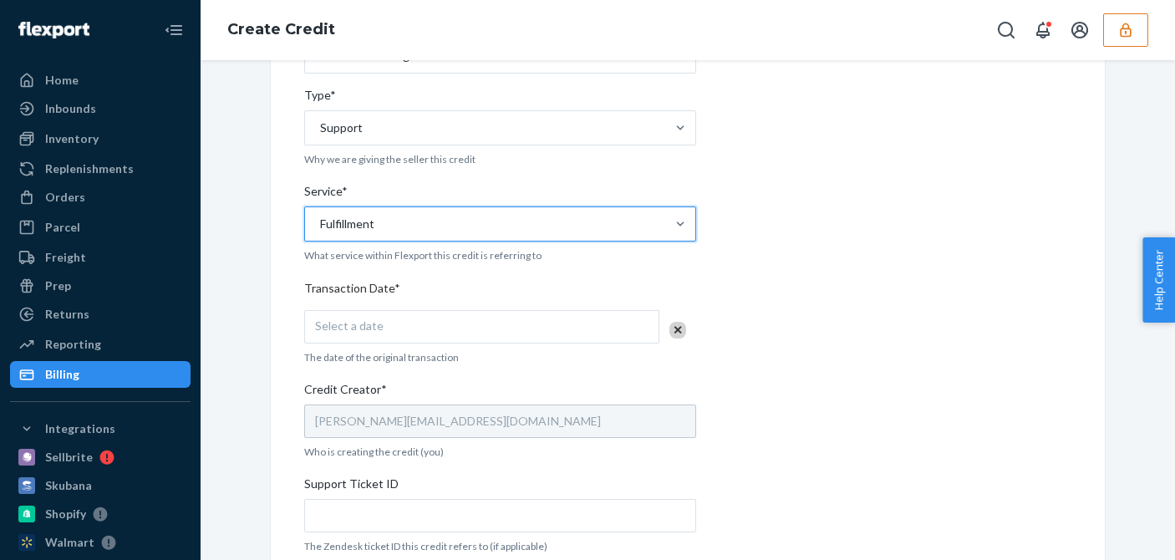
click at [375, 328] on div "Select a date" at bounding box center [481, 326] width 355 height 33
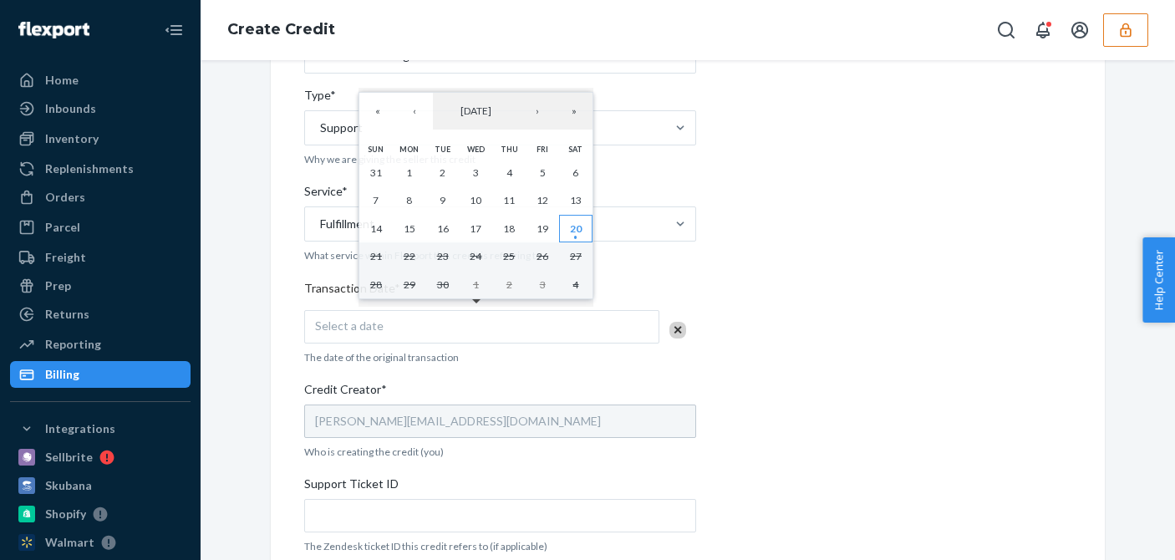
click at [568, 225] on button "20" at bounding box center [575, 229] width 33 height 28
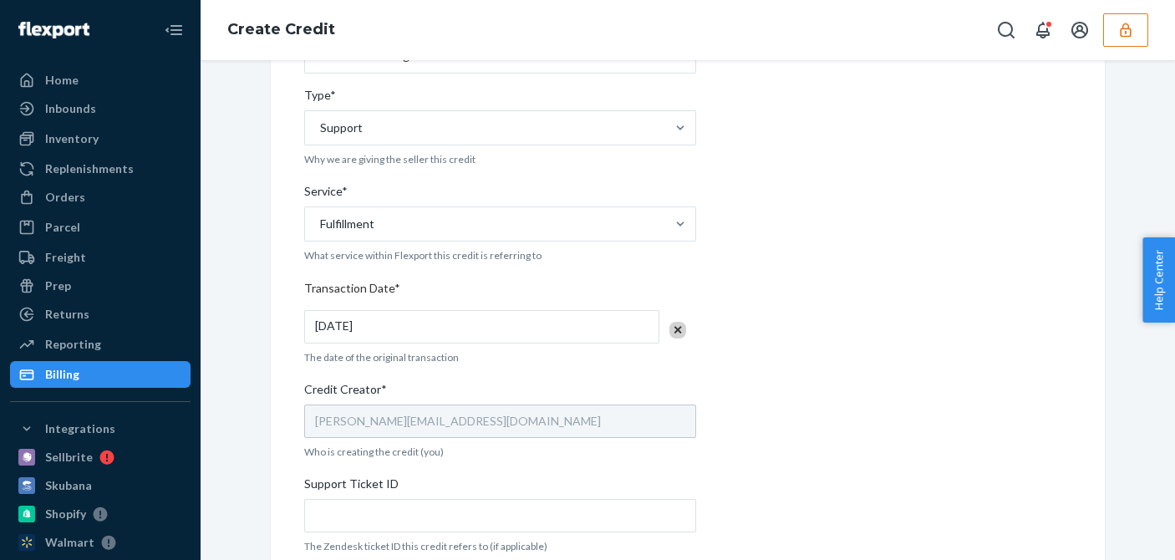
scroll to position [594, 0]
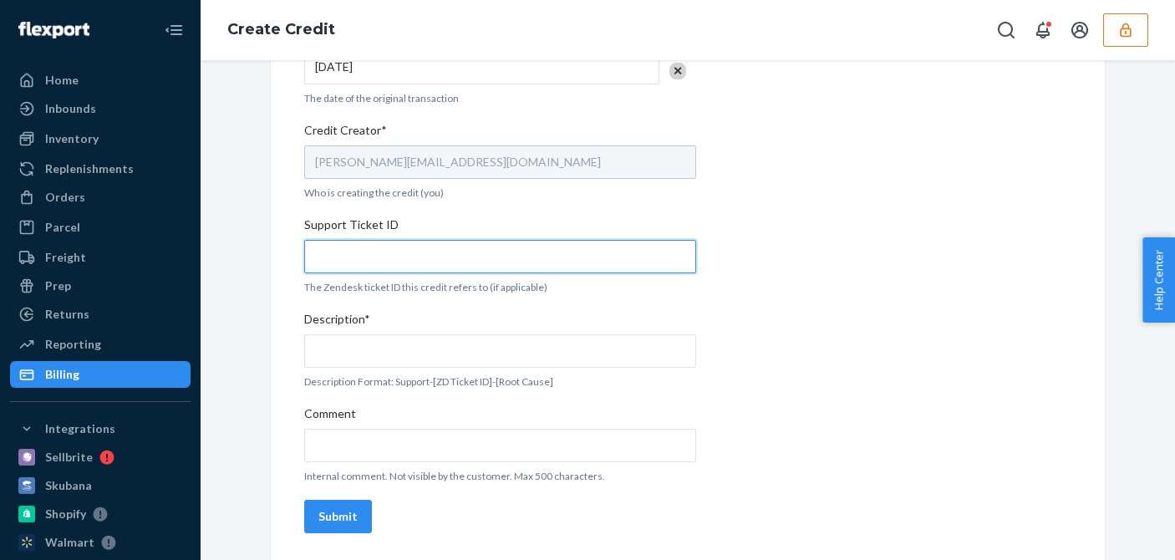
click at [384, 261] on input "Support Ticket ID" at bounding box center [500, 256] width 392 height 33
paste input "822563"
type input "822563"
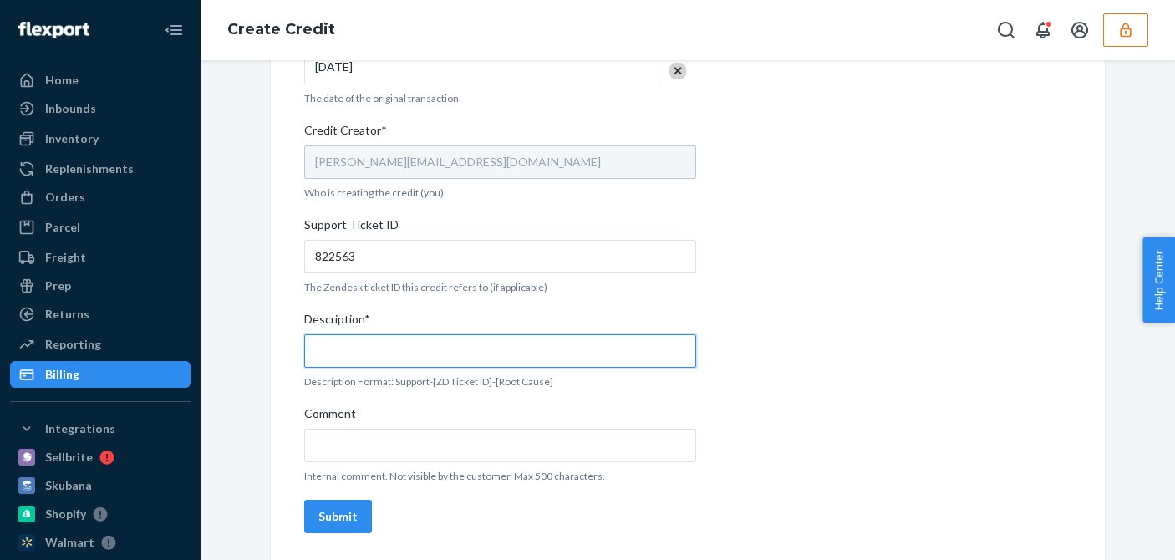
click at [365, 353] on input "Description*" at bounding box center [500, 350] width 392 height 33
paste input "822563"
type input "Support 822563 / OB - No tracking movement"
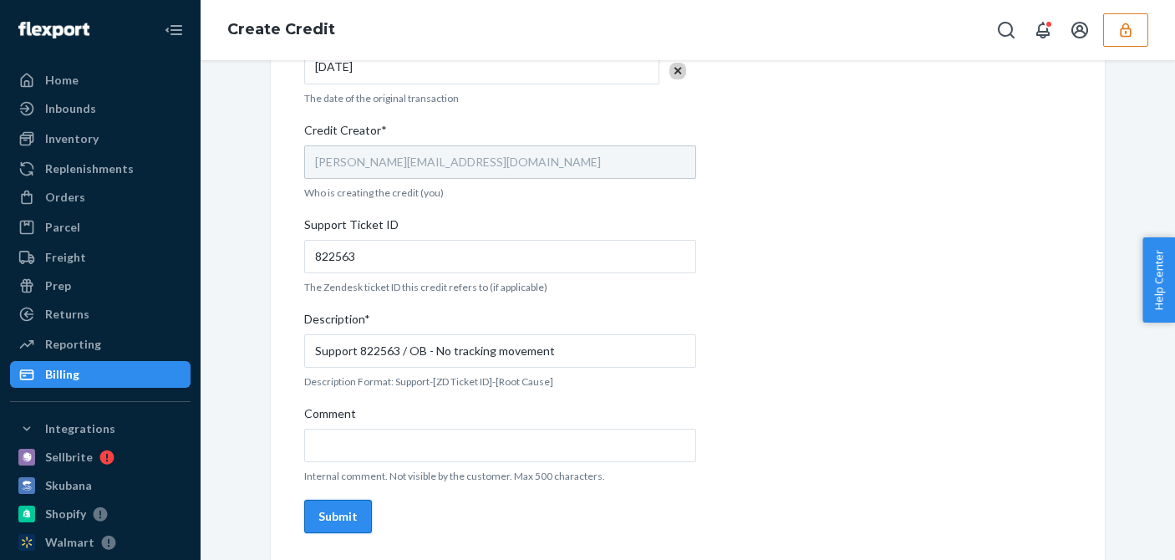
click at [341, 511] on div "Submit" at bounding box center [338, 516] width 39 height 17
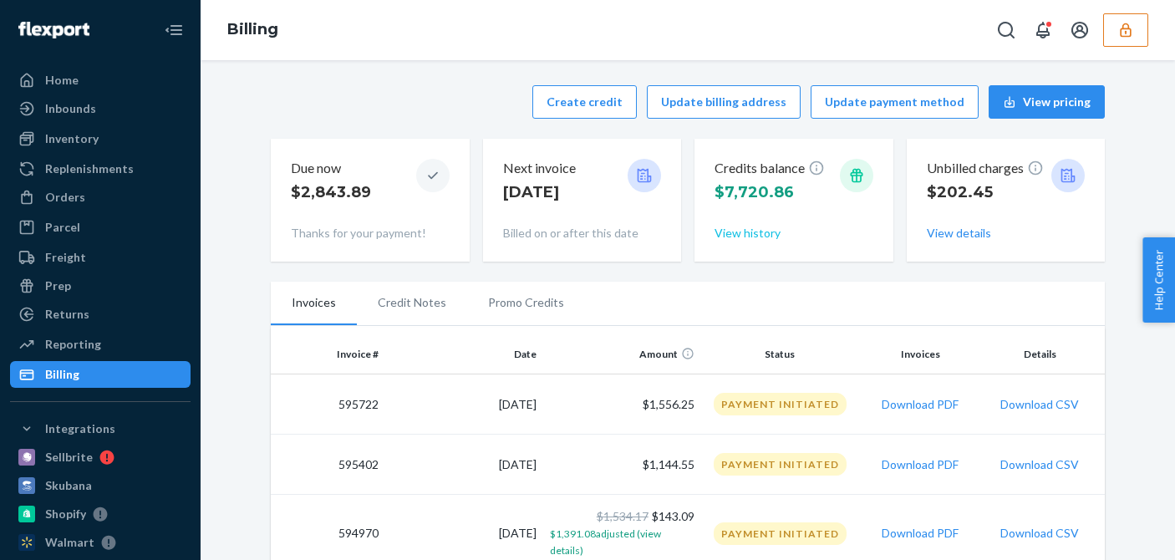
click at [741, 232] on button "View history" at bounding box center [748, 233] width 66 height 17
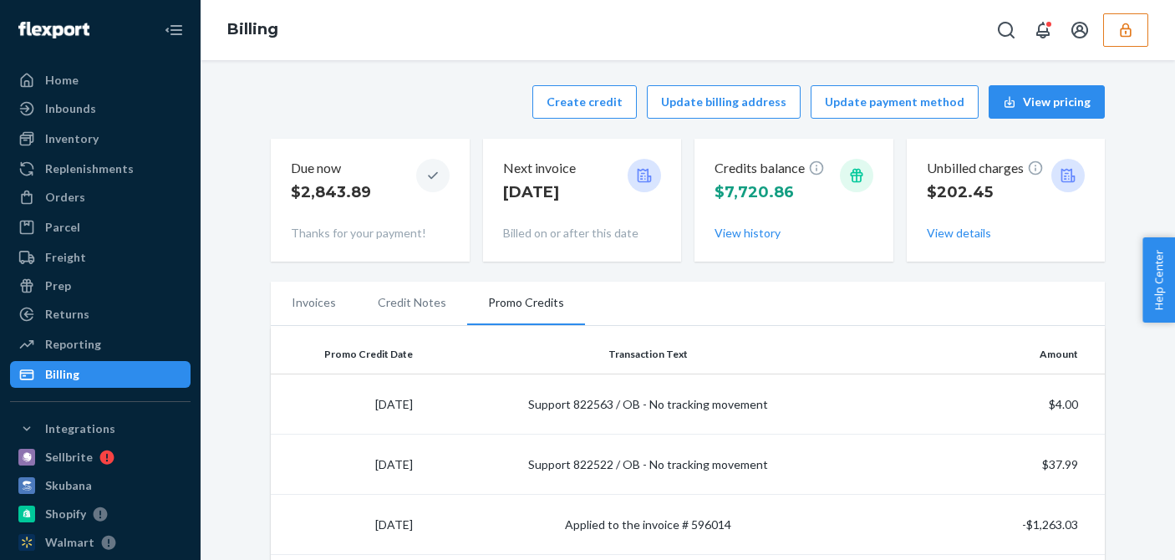
drag, startPoint x: 279, startPoint y: 100, endPoint x: 288, endPoint y: 98, distance: 9.5
click at [280, 99] on div "Create credit Update billing address Update payment method View pricing" at bounding box center [688, 101] width 834 height 33
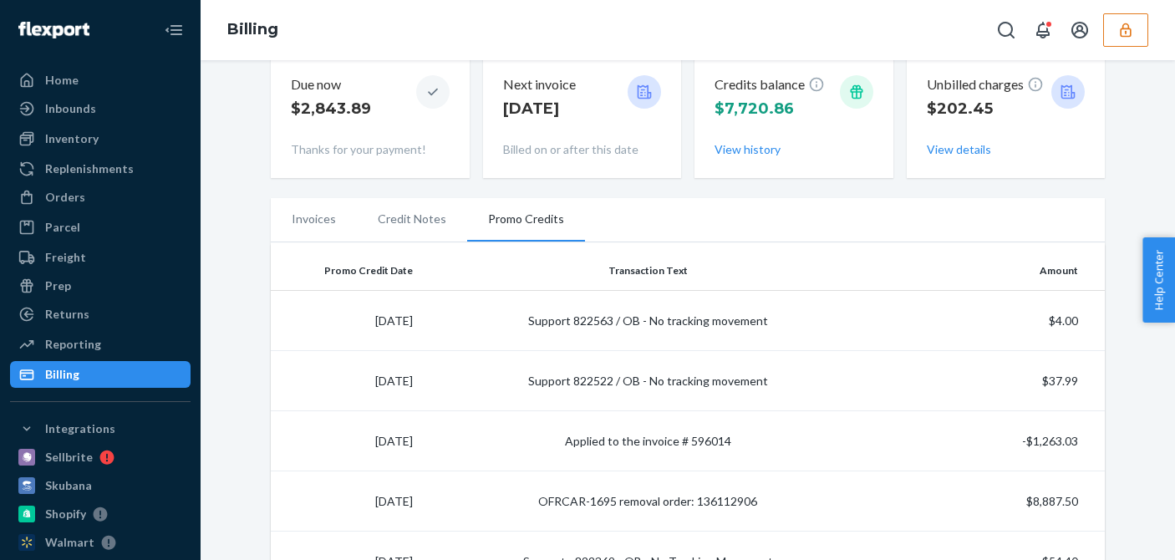
click at [1123, 33] on icon "button" at bounding box center [1126, 30] width 17 height 17
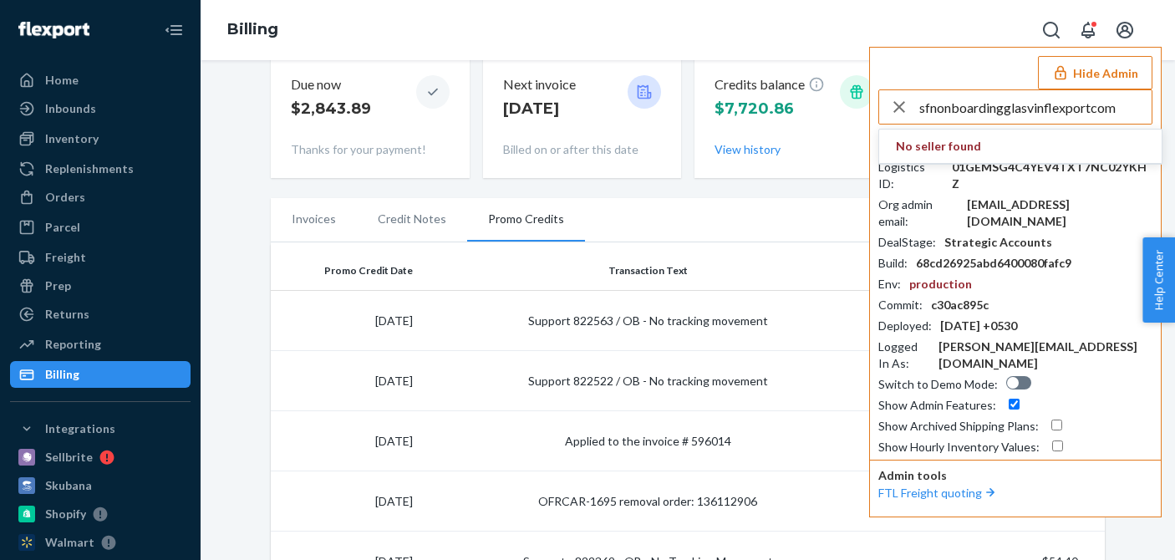
click at [1004, 110] on input "sfnonboardingglasvinflexportcom" at bounding box center [1036, 106] width 232 height 33
click at [1007, 110] on input "sfnonboardingglasvinflexportcom" at bounding box center [1036, 106] width 232 height 33
click at [1010, 110] on input "sfnonboardingglasvinflexportcom" at bounding box center [1036, 106] width 232 height 33
click at [1029, 114] on input "sfnonboardingglasvinflexportcom" at bounding box center [1036, 106] width 232 height 33
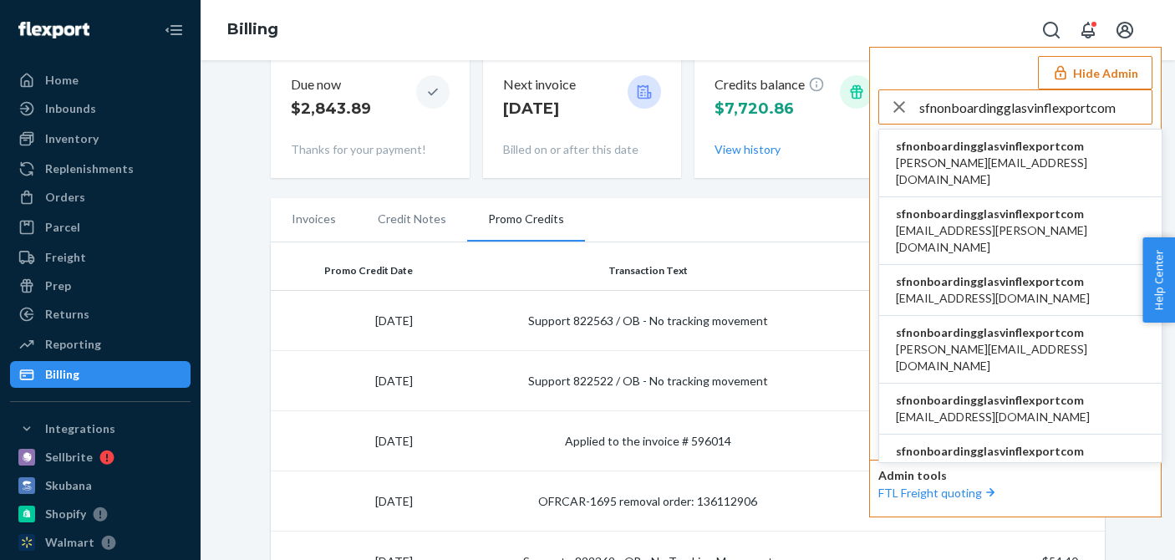
type input "sfnonboardingglasvinflexportcom"
click at [958, 163] on span "[PERSON_NAME][EMAIL_ADDRESS][DOMAIN_NAME]" at bounding box center [1020, 171] width 249 height 33
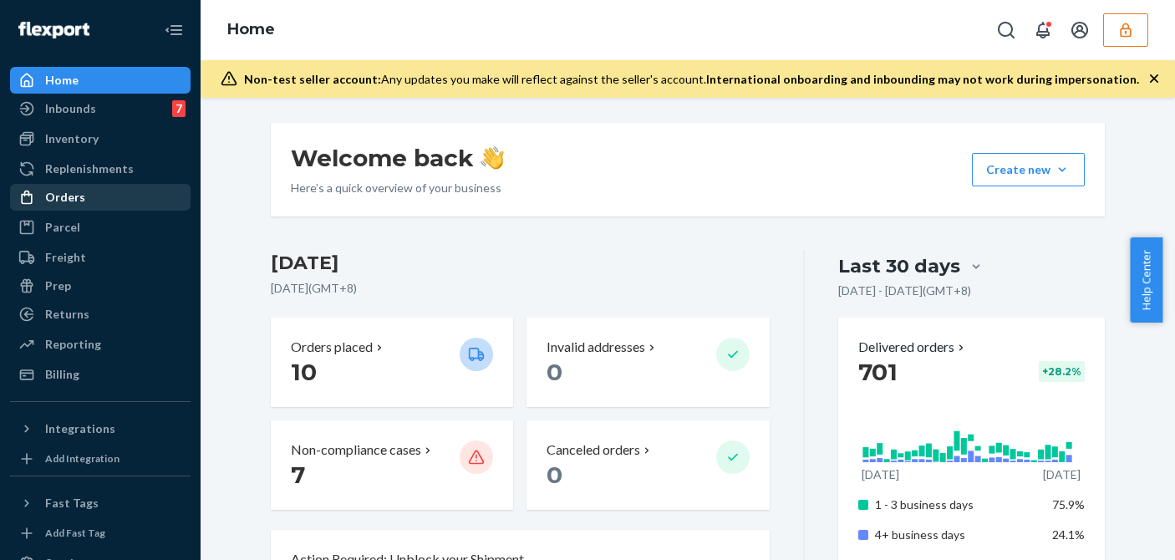
click at [69, 191] on div "Orders" at bounding box center [65, 197] width 40 height 17
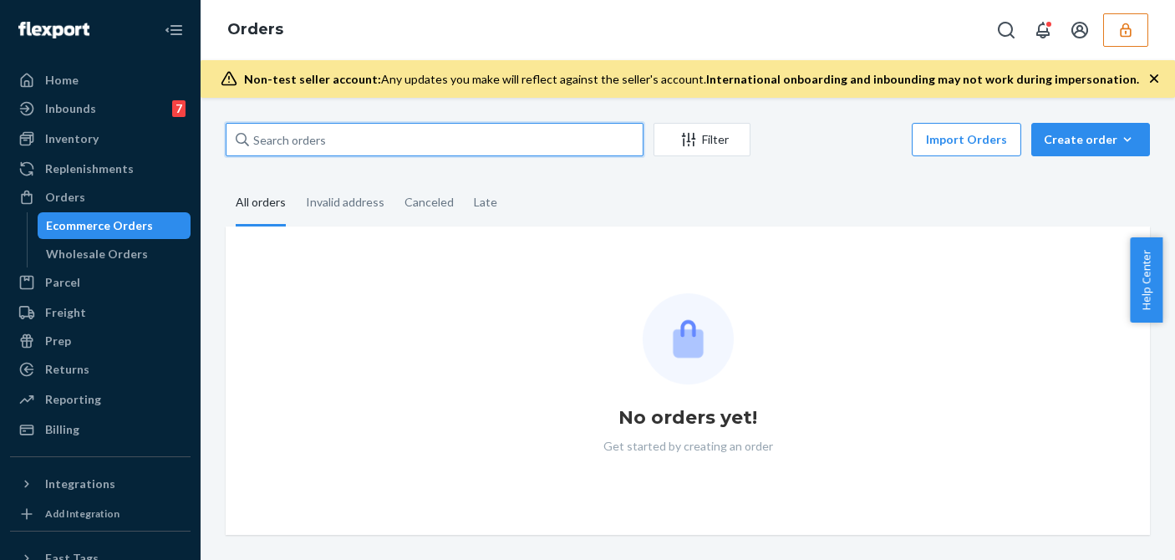
click at [325, 135] on input "text" at bounding box center [435, 139] width 418 height 33
paste input "135841062"
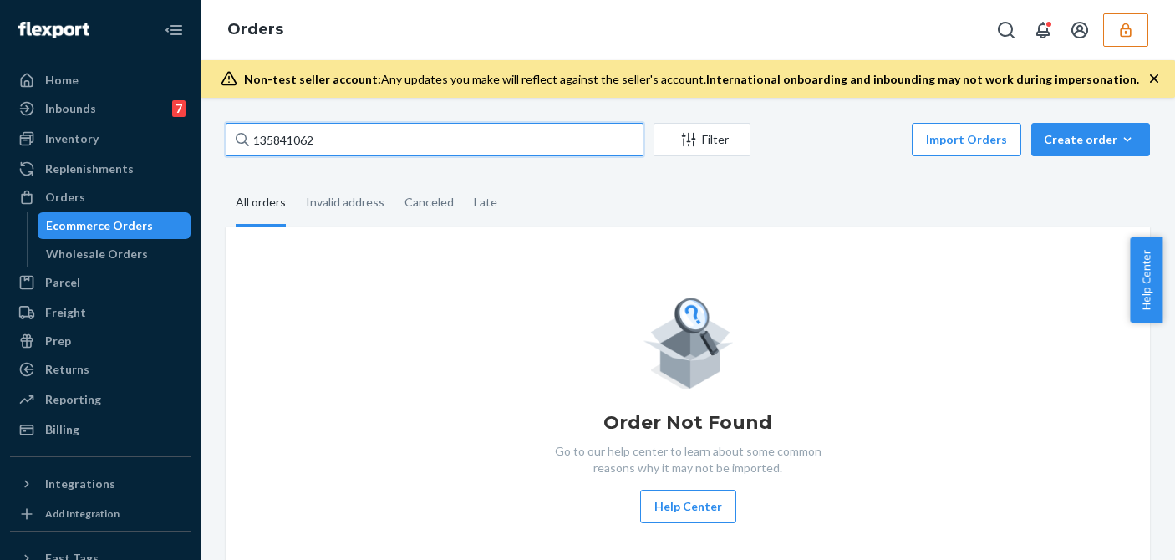
type input "135841062"
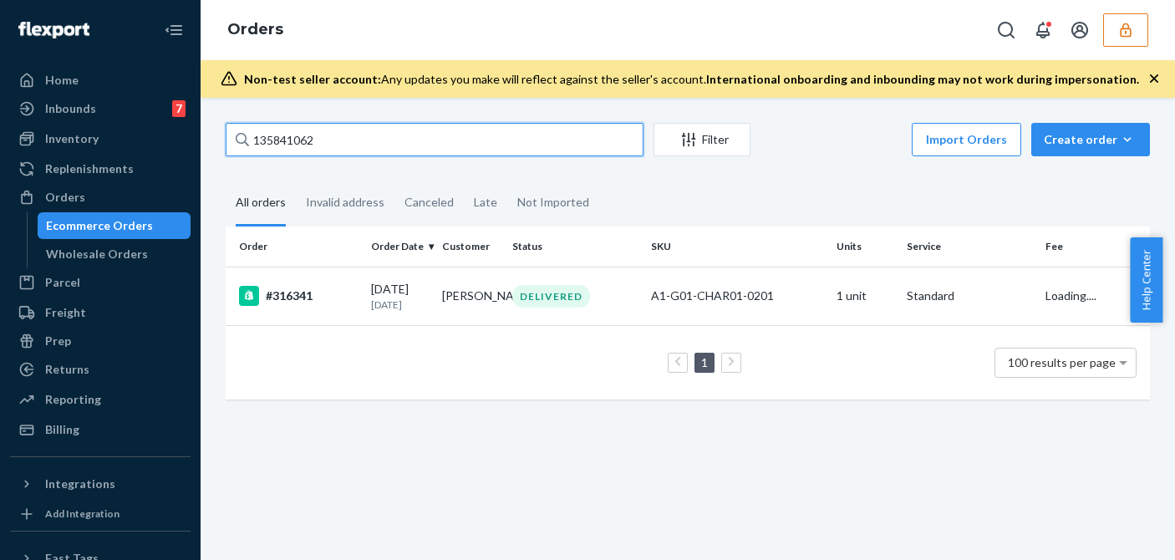
click at [339, 138] on input "135841062" at bounding box center [435, 139] width 418 height 33
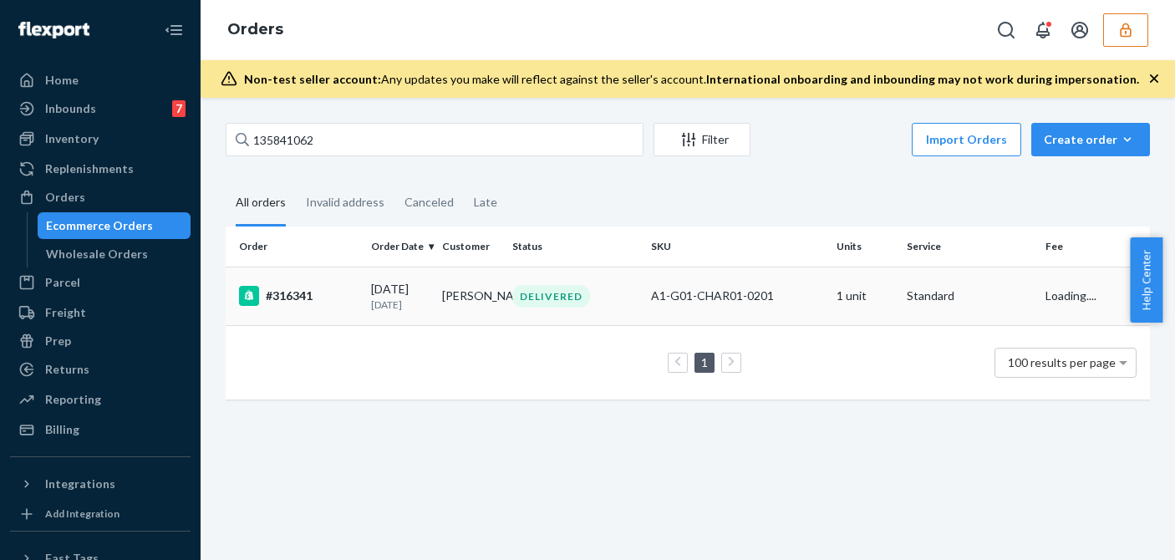
click at [385, 303] on p "19 days ago" at bounding box center [400, 305] width 58 height 14
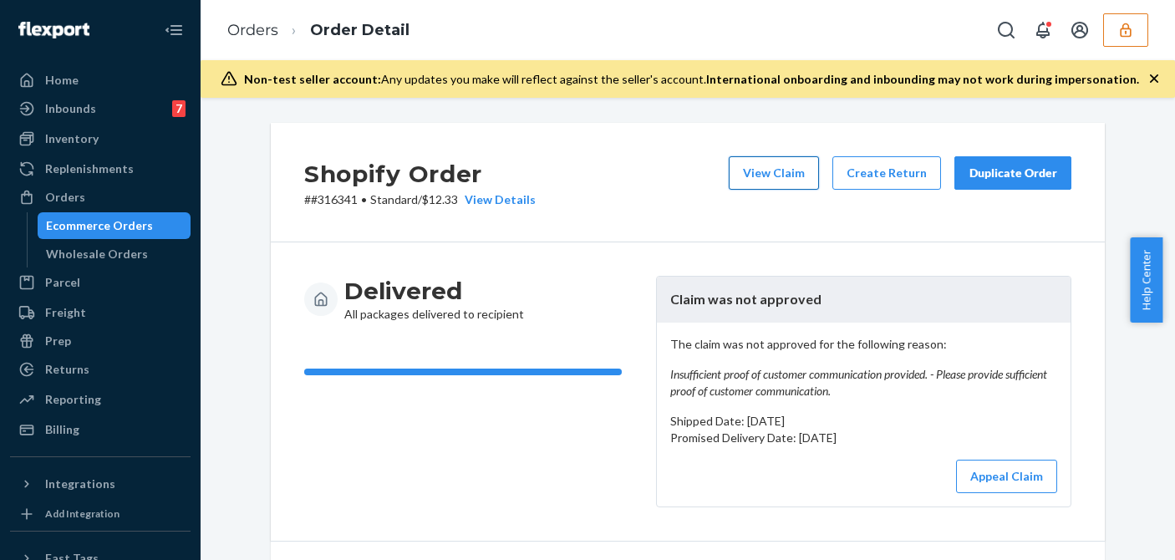
click at [772, 166] on button "View Claim" at bounding box center [774, 172] width 90 height 33
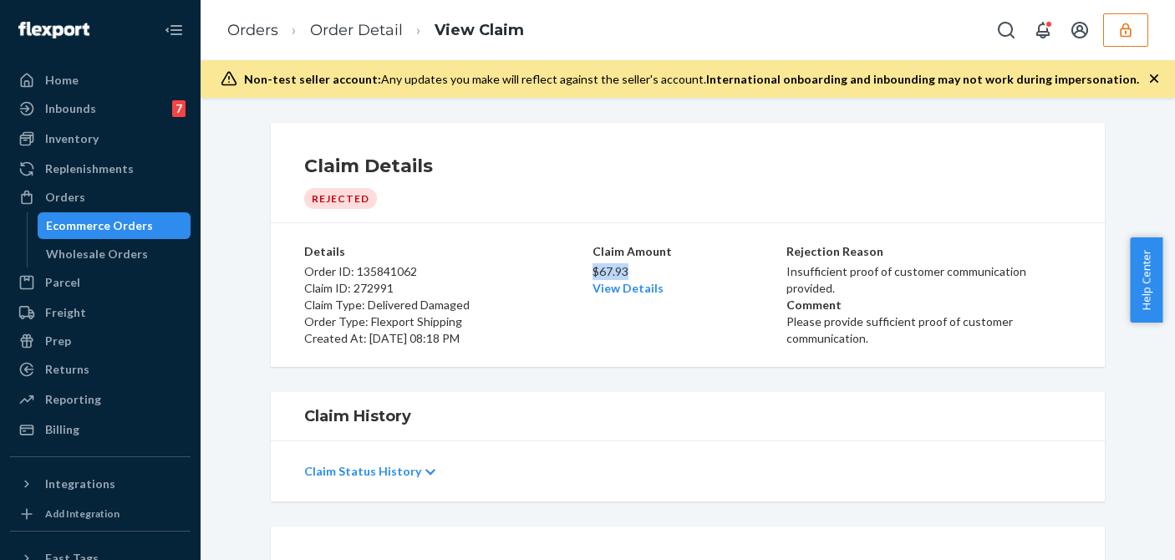
drag, startPoint x: 616, startPoint y: 270, endPoint x: 589, endPoint y: 268, distance: 26.9
click at [593, 268] on p "$67.93" at bounding box center [688, 271] width 191 height 17
click at [64, 420] on div "Billing" at bounding box center [100, 429] width 177 height 23
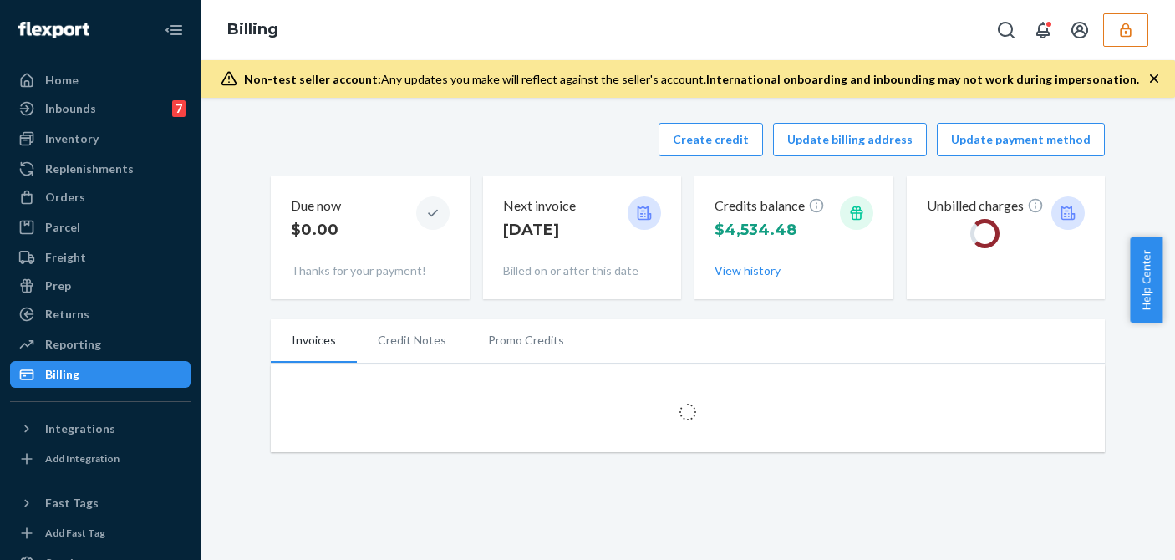
click at [485, 146] on div "Create credit Update billing address Update payment method" at bounding box center [688, 139] width 834 height 33
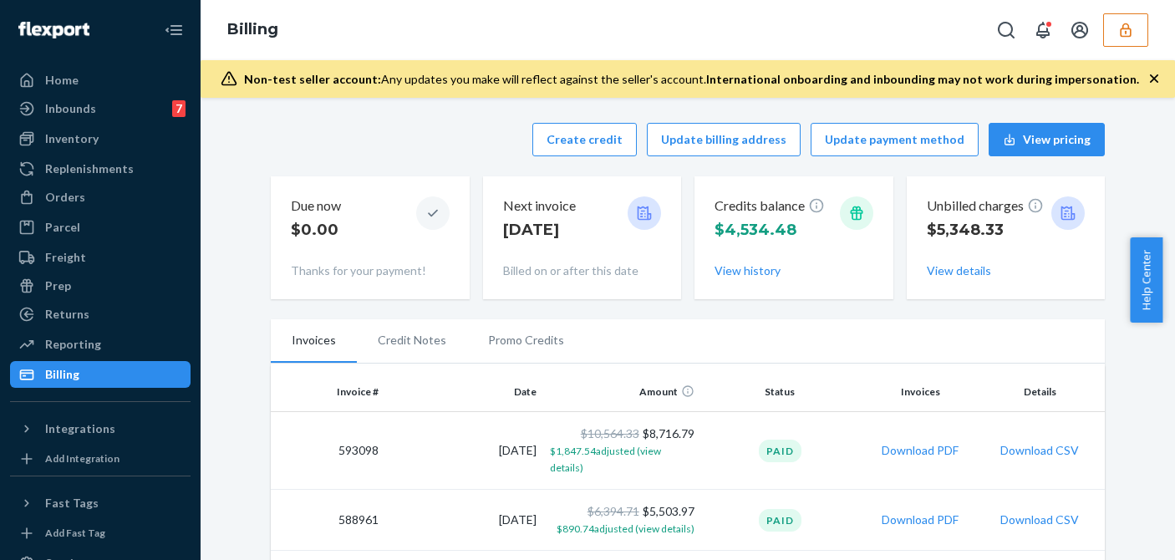
click at [441, 153] on div "Create credit Update billing address Update payment method View pricing" at bounding box center [688, 139] width 834 height 33
click at [594, 142] on button "Create credit" at bounding box center [585, 139] width 105 height 33
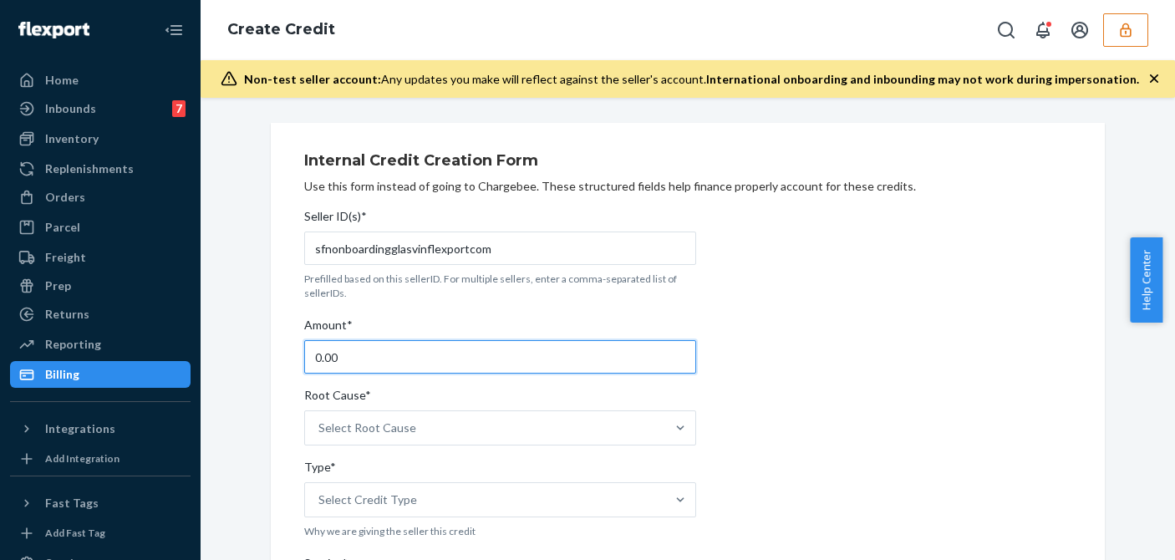
click at [372, 345] on input "0.00" at bounding box center [500, 356] width 392 height 33
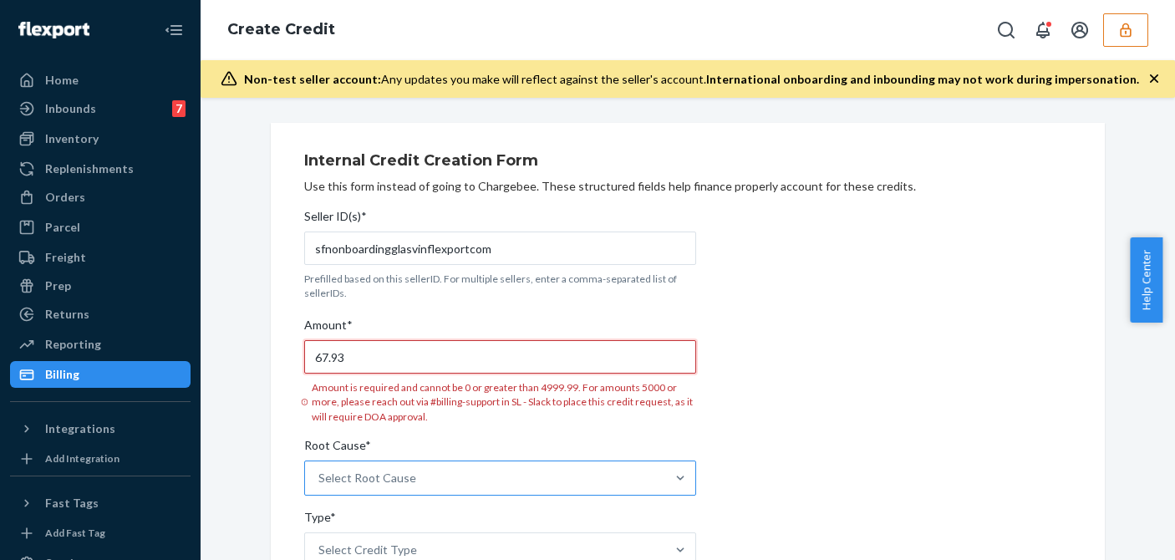
type input "67.93"
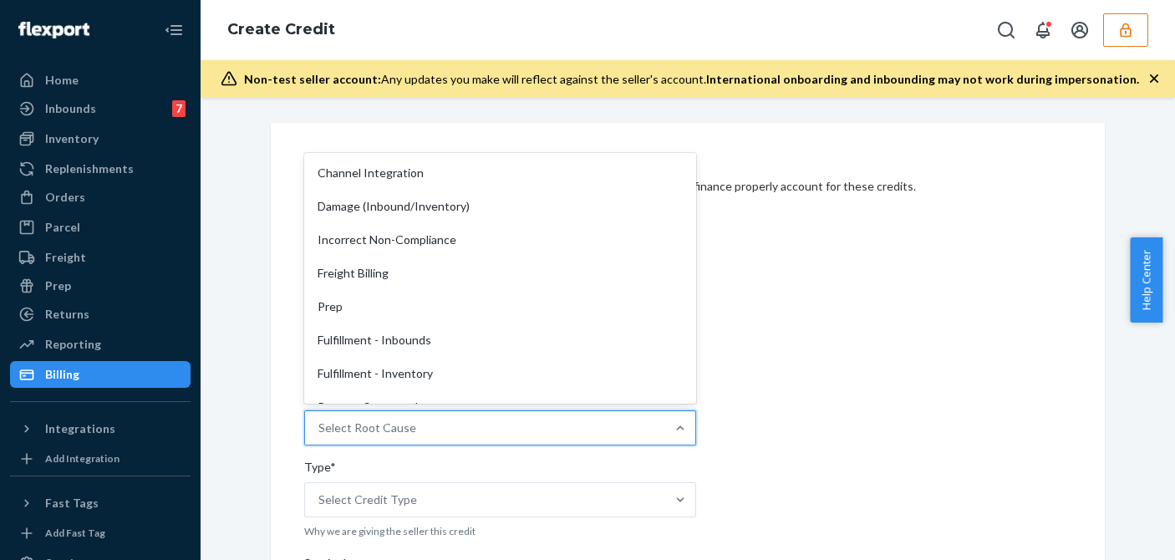
scroll to position [334, 0]
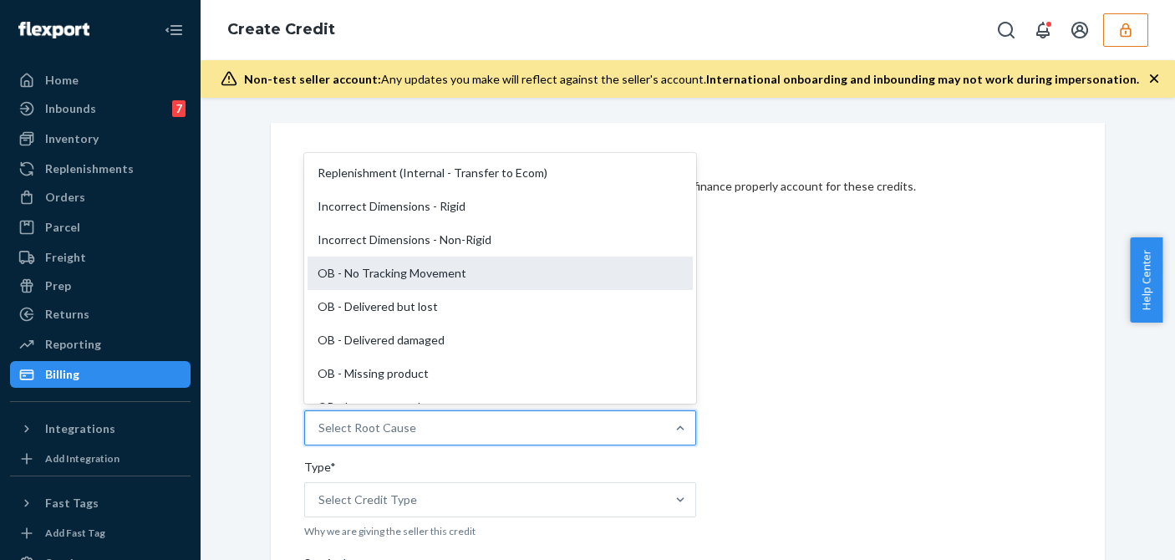
click at [377, 266] on div "OB - No Tracking Movement" at bounding box center [500, 273] width 385 height 33
click at [320, 420] on input "Root Cause* option OB - No Tracking Movement focused, 14 of 29. 29 results avai…" at bounding box center [320, 428] width 2 height 17
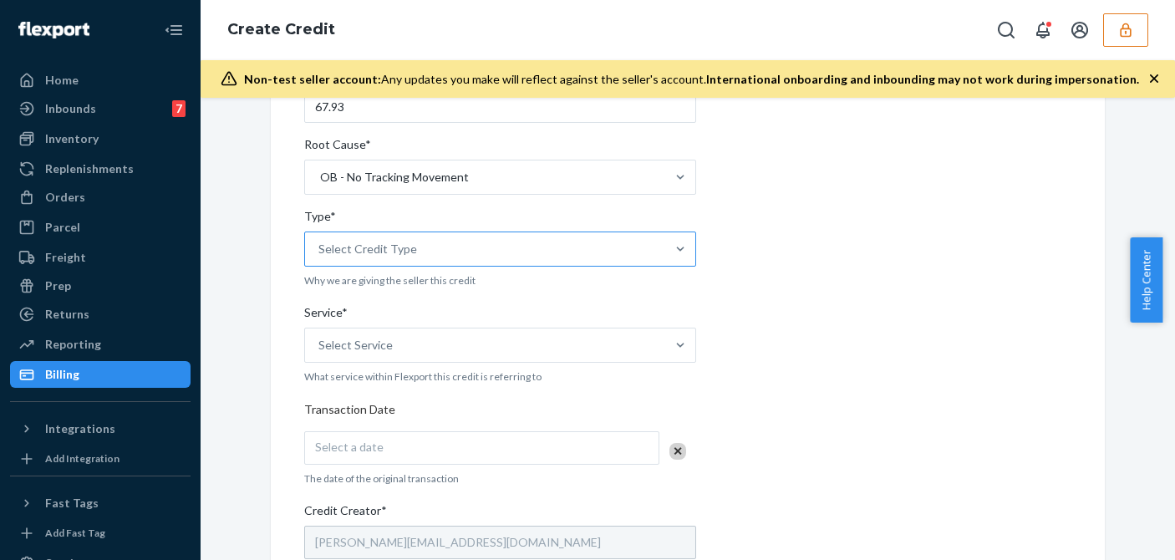
click at [433, 251] on div "Select Credit Type" at bounding box center [485, 248] width 360 height 33
click at [320, 251] on input "Type* Select Credit Type" at bounding box center [320, 249] width 2 height 17
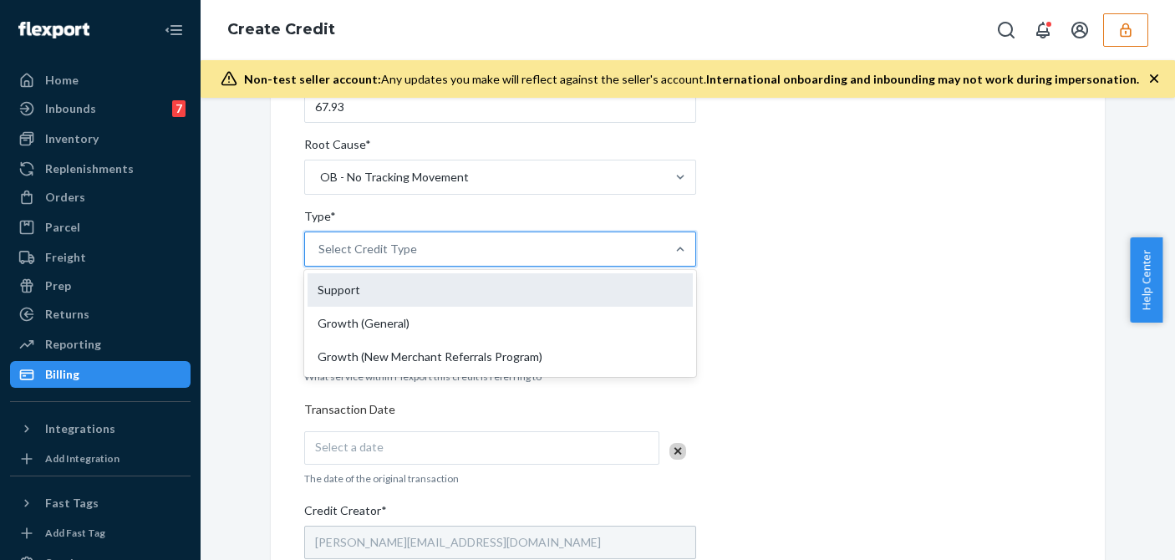
click at [359, 299] on div "Support" at bounding box center [500, 289] width 385 height 33
click at [320, 257] on input "Type* option Support focused, 1 of 3. 3 results available. Use Up and Down to c…" at bounding box center [320, 249] width 2 height 17
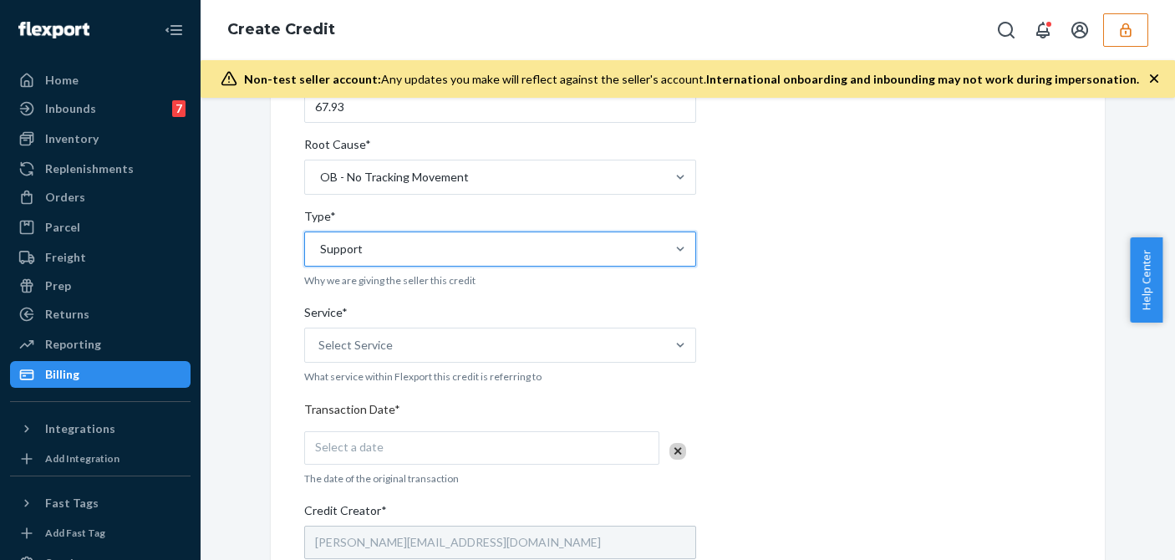
drag, startPoint x: 787, startPoint y: 337, endPoint x: 778, endPoint y: 338, distance: 8.4
click at [785, 337] on div "Internal Credit Creation Form Use this form instead of going to Chargebee. Thes…" at bounding box center [687, 406] width 767 height 1028
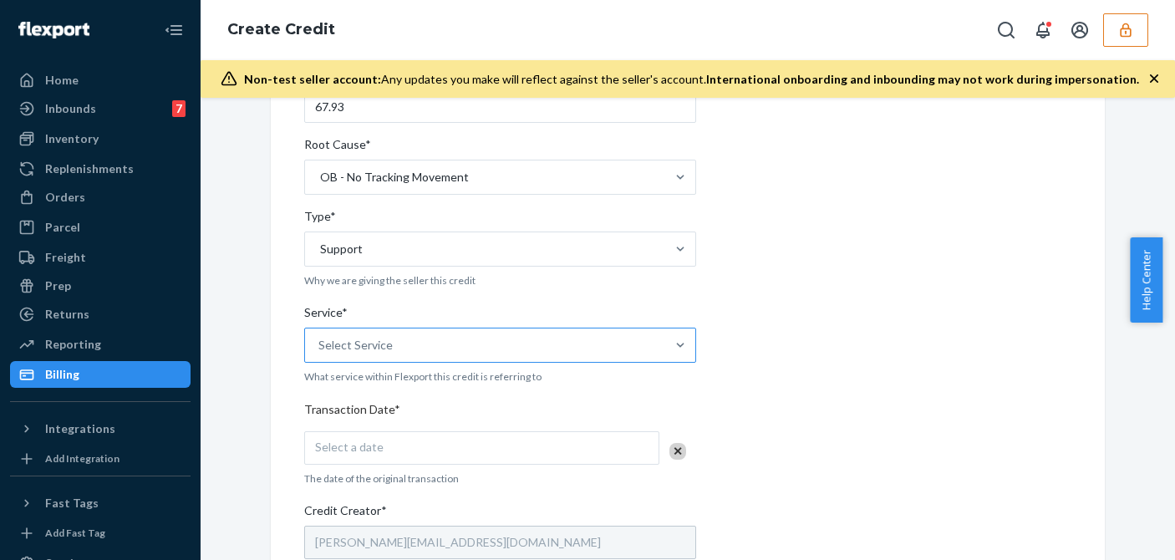
click at [368, 348] on div "Select Service" at bounding box center [356, 345] width 74 height 17
click at [320, 348] on input "Service* Select Service" at bounding box center [320, 345] width 2 height 17
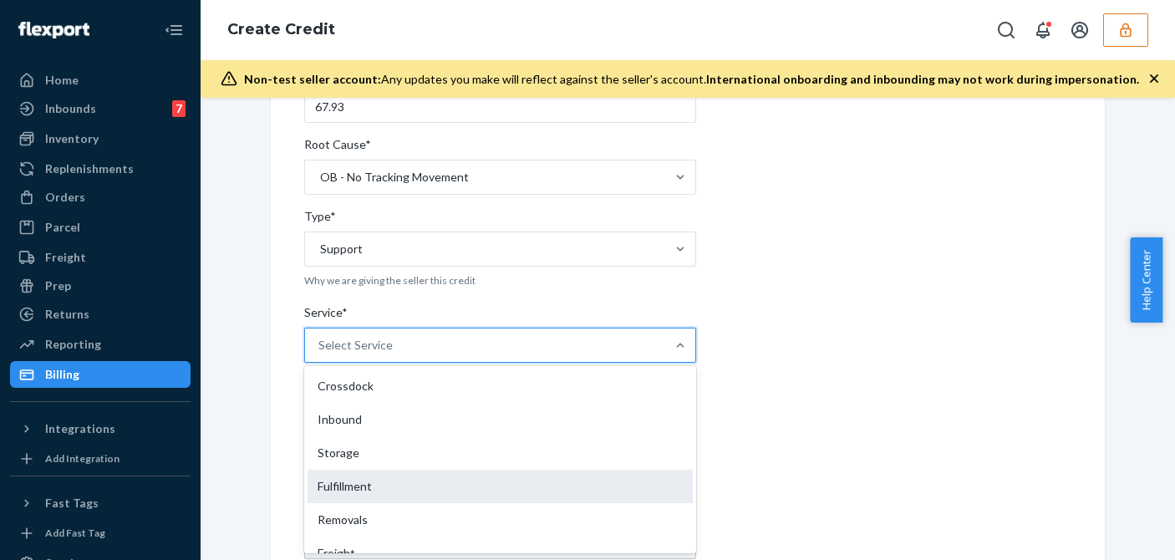
click at [332, 486] on div "Fulfillment" at bounding box center [500, 486] width 385 height 33
click at [320, 354] on input "Service* option Fulfillment focused, 4 of 10. 10 results available. Use Up and …" at bounding box center [320, 345] width 2 height 17
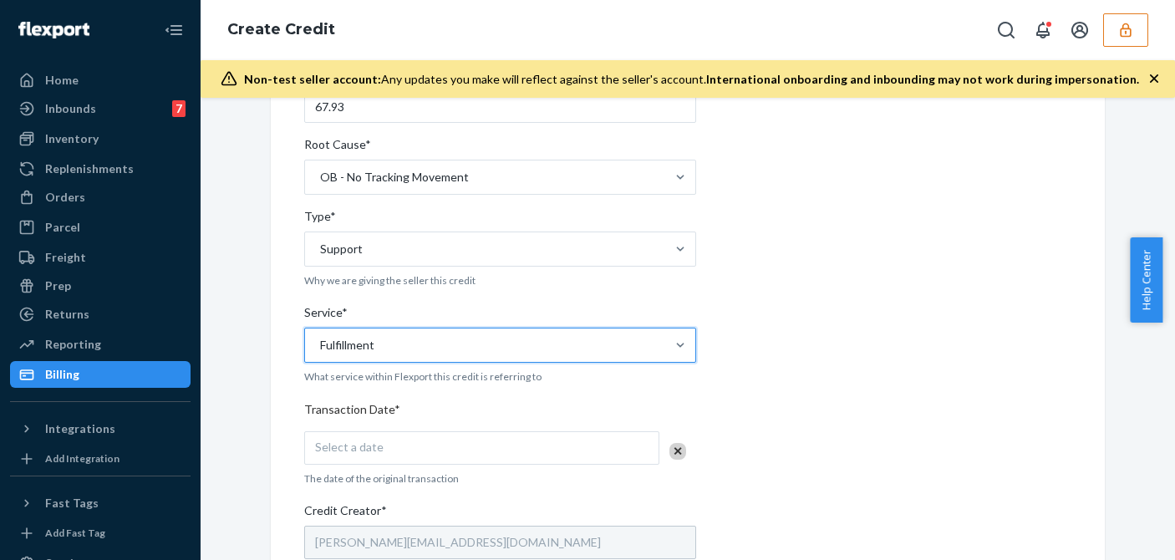
click at [378, 455] on div "Select a date" at bounding box center [481, 447] width 355 height 33
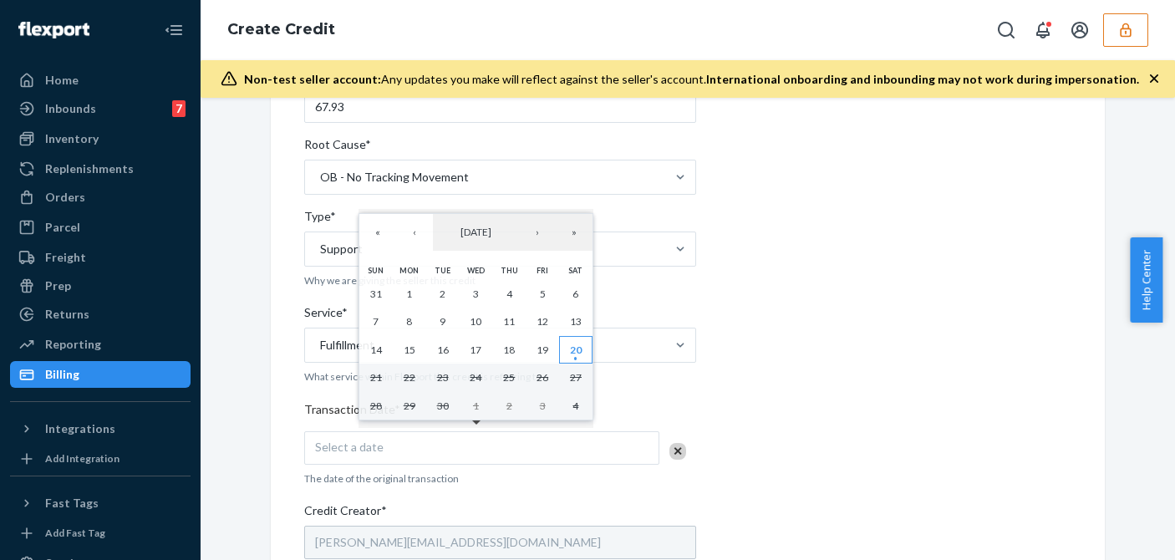
click at [579, 356] on abbr "20" at bounding box center [576, 350] width 12 height 13
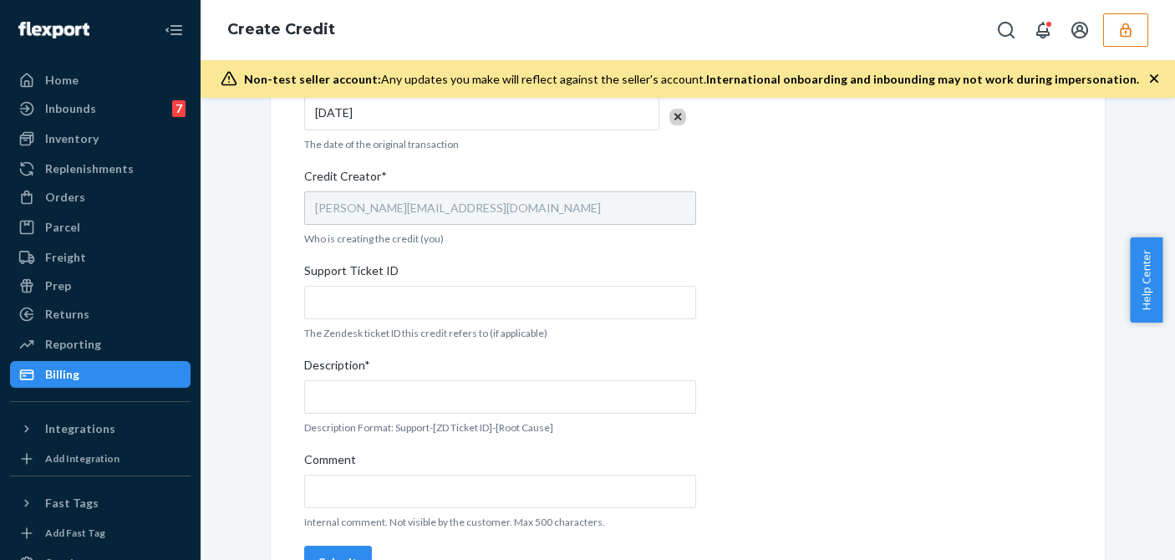
scroll to position [631, 0]
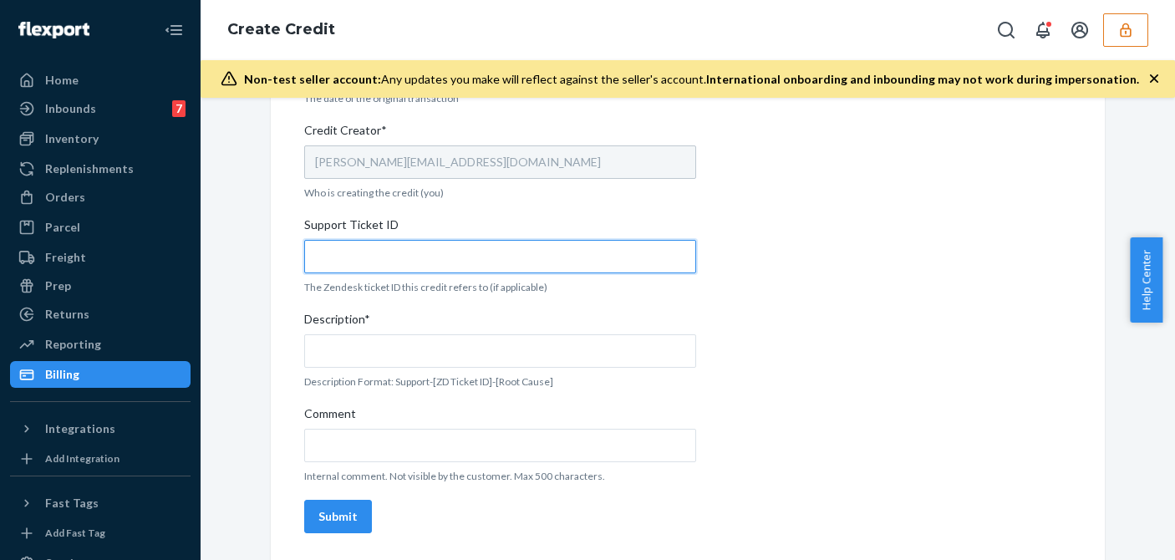
click at [384, 259] on input "Support Ticket ID" at bounding box center [500, 256] width 392 height 33
paste input "822609"
type input "822609"
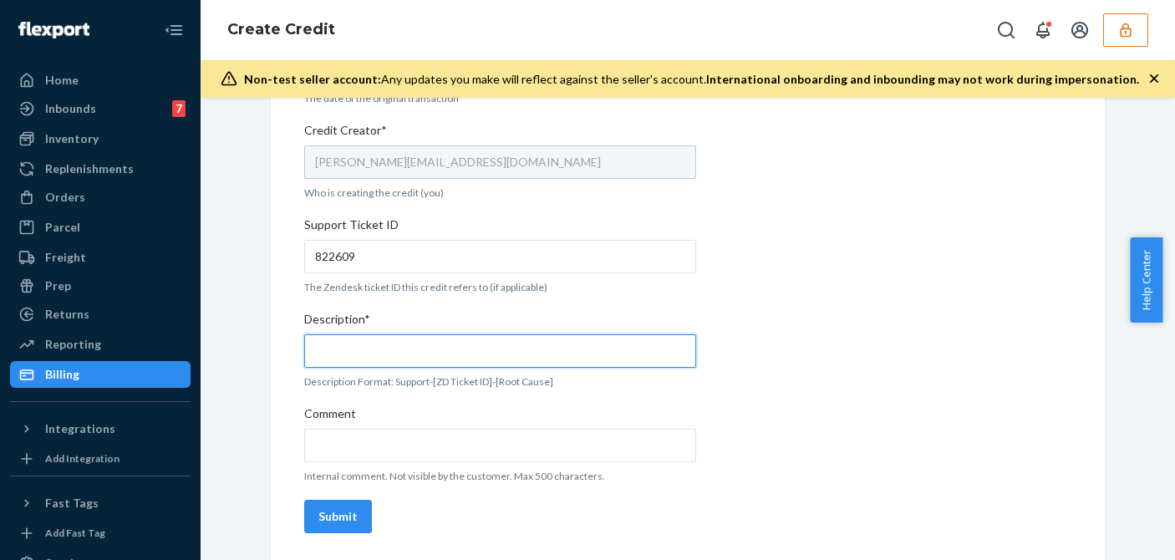
click at [371, 357] on input "Description*" at bounding box center [500, 350] width 392 height 33
paste input "822609"
type input "Support 822609 / OB - Delivered damaged"
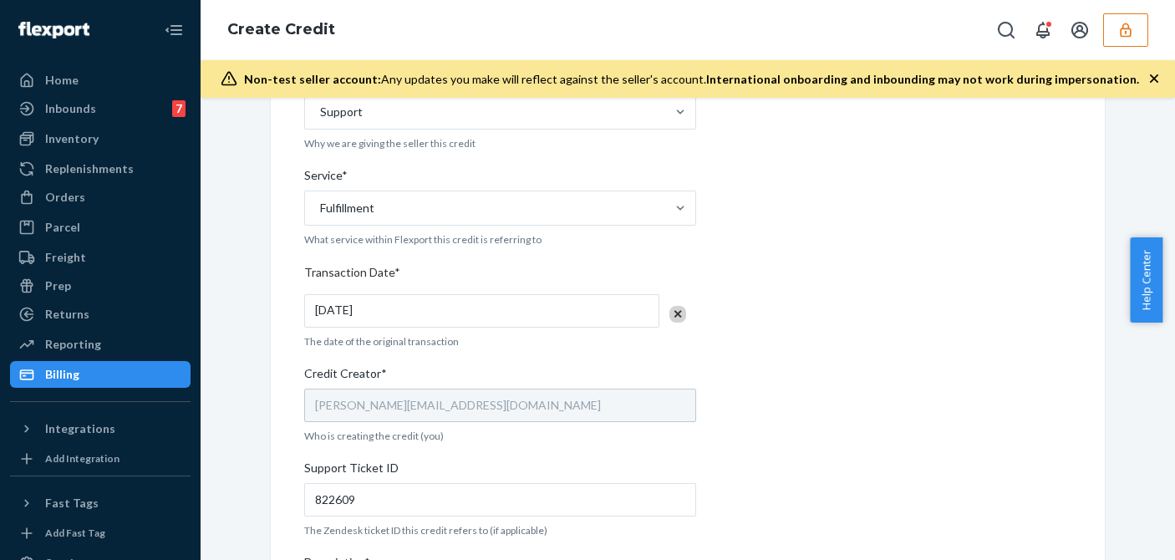
scroll to position [304, 0]
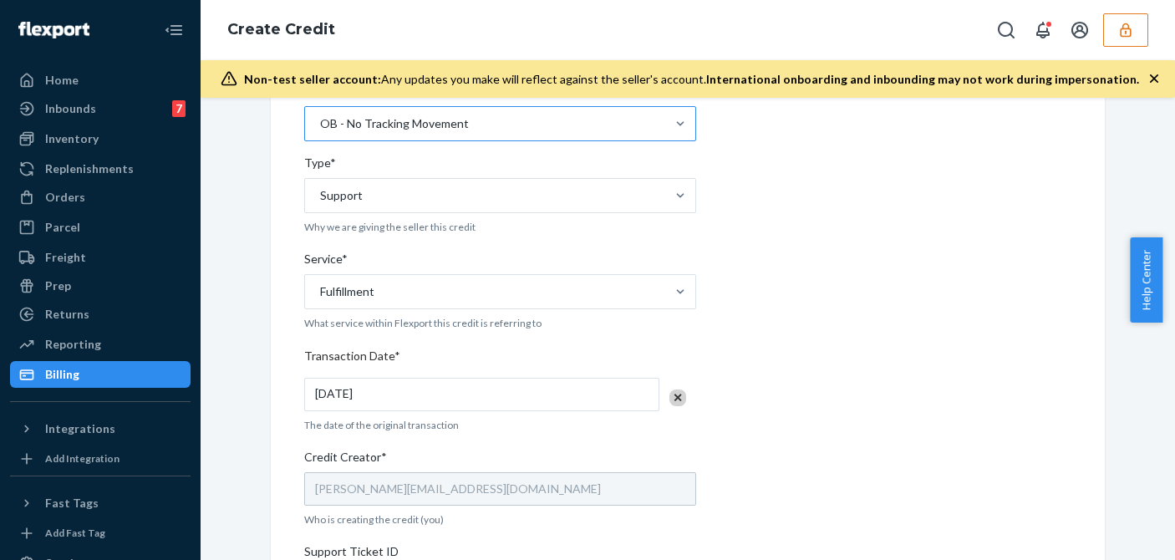
click at [470, 136] on div "OB - No Tracking Movement" at bounding box center [485, 123] width 360 height 33
click at [320, 132] on input "Root Cause* OB - No Tracking Movement" at bounding box center [320, 123] width 2 height 17
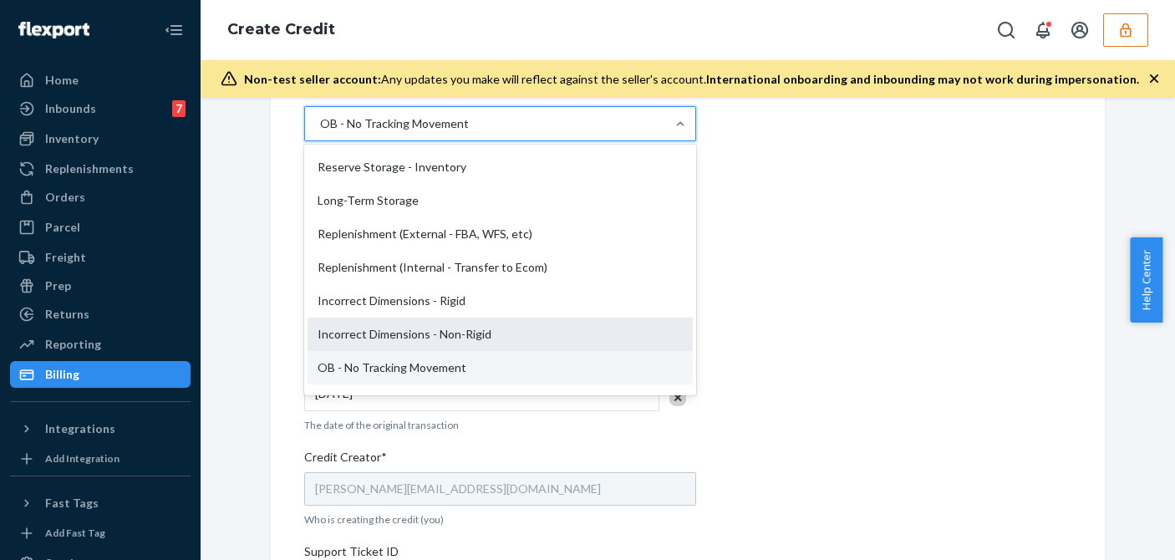
scroll to position [315, 0]
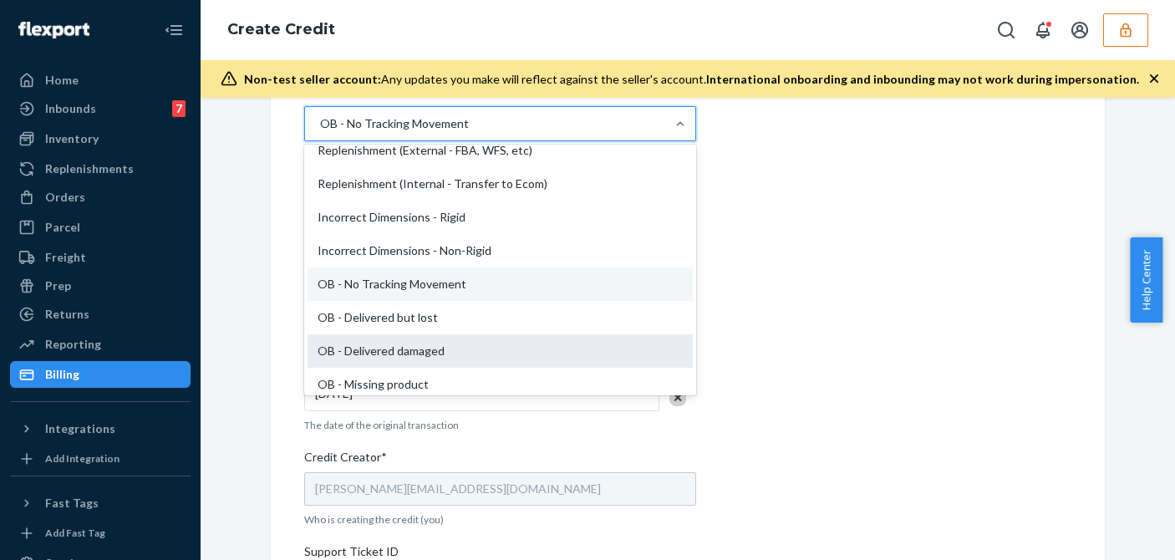
click at [376, 339] on div "OB - Delivered damaged" at bounding box center [500, 350] width 385 height 33
click at [320, 132] on input "Root Cause* option OB - No Tracking Movement, selected. option OB - Delivered d…" at bounding box center [320, 123] width 2 height 17
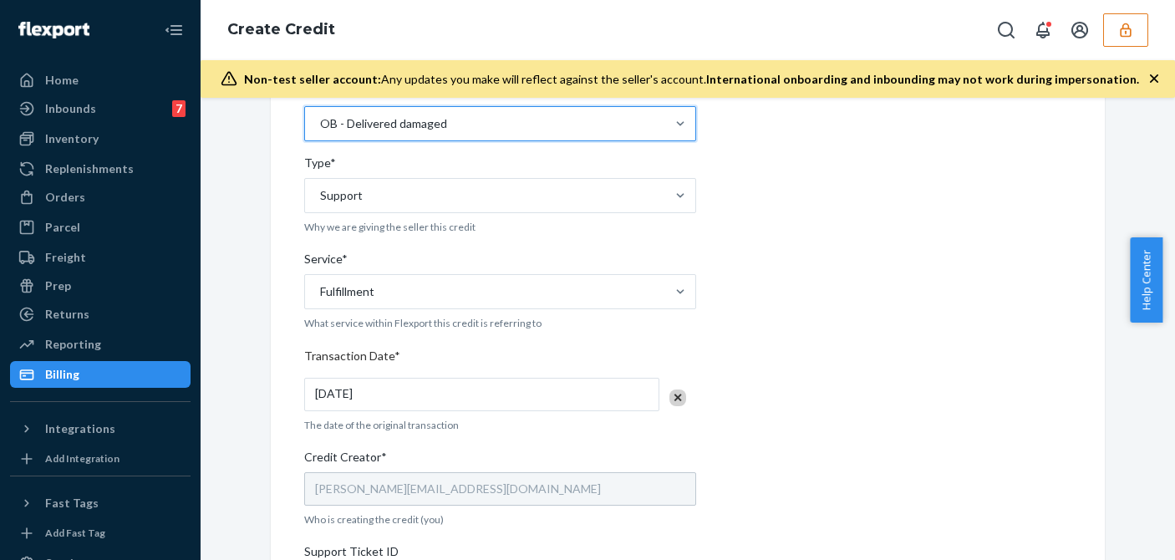
scroll to position [631, 0]
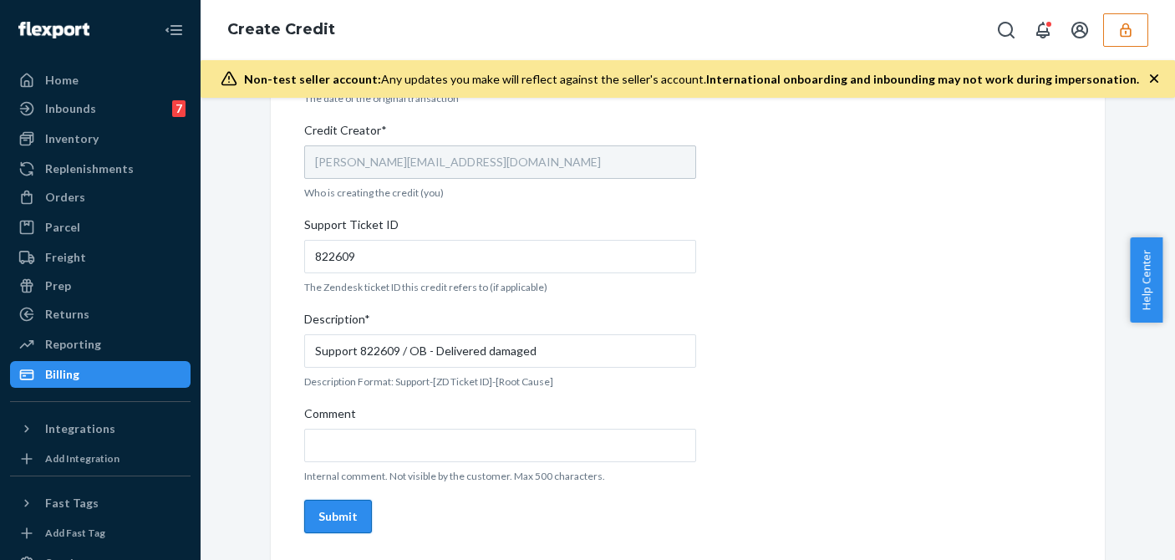
click at [329, 519] on div "Submit" at bounding box center [338, 516] width 39 height 17
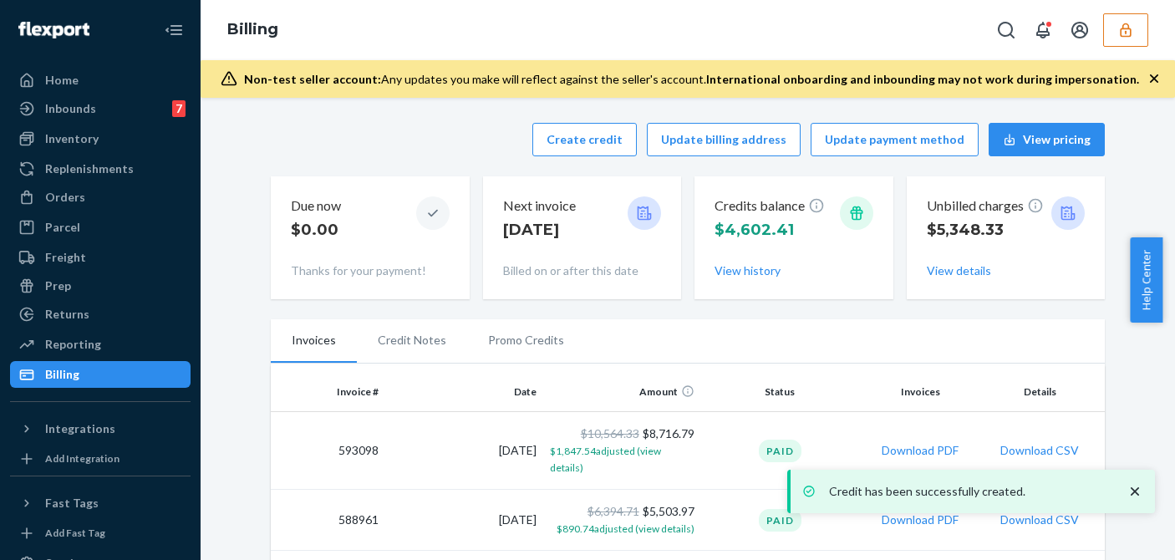
click at [747, 284] on div "Credits balance $4,602.41 View history" at bounding box center [794, 238] width 159 height 96
click at [749, 274] on button "View history" at bounding box center [748, 271] width 66 height 17
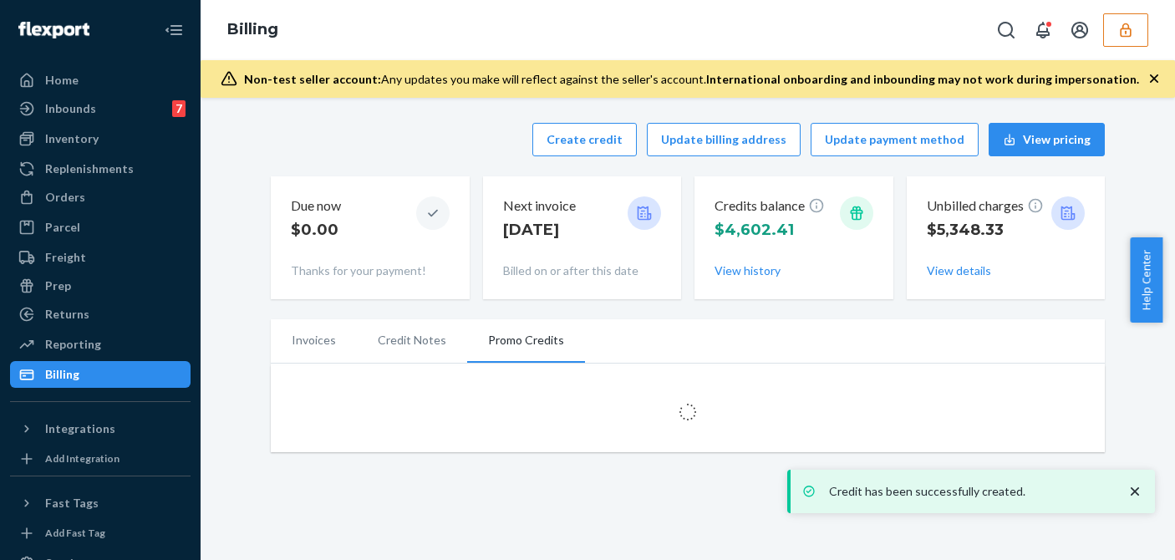
click at [1131, 494] on icon "close toast" at bounding box center [1135, 491] width 17 height 17
